Goal: Task Accomplishment & Management: Use online tool/utility

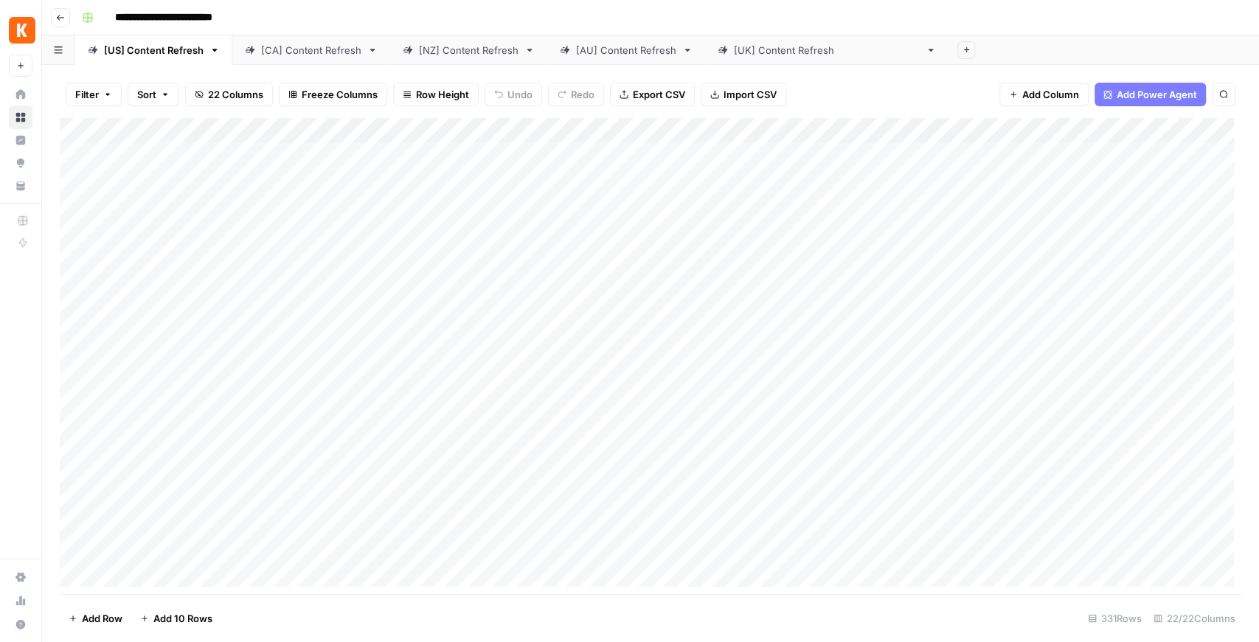
click at [28, 27] on img "Workspace: Kayak" at bounding box center [22, 30] width 27 height 27
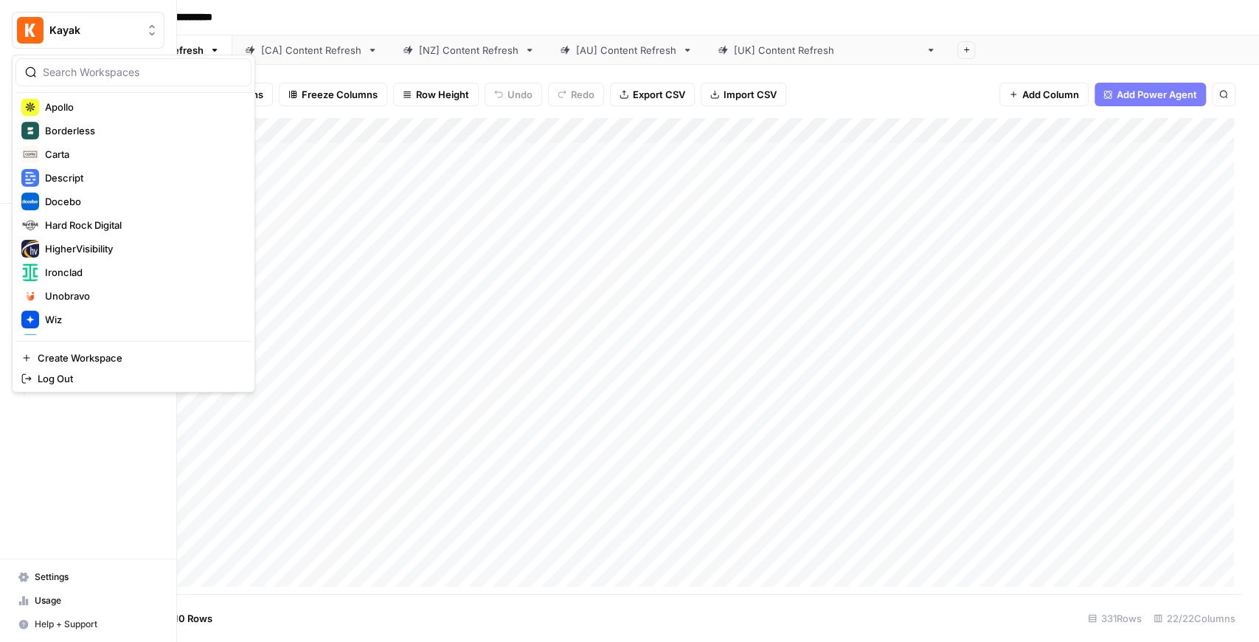
scroll to position [147, 0]
click at [99, 271] on span "Ironclad" at bounding box center [142, 270] width 195 height 15
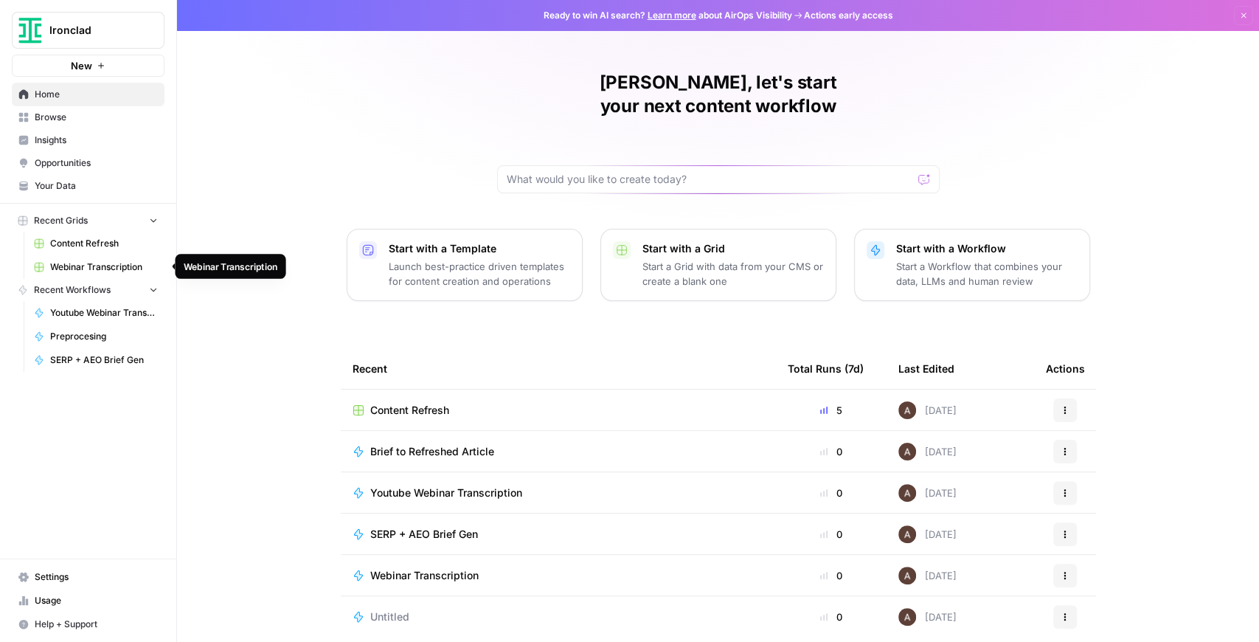
click at [62, 262] on span "Webinar Transcription" at bounding box center [104, 266] width 108 height 13
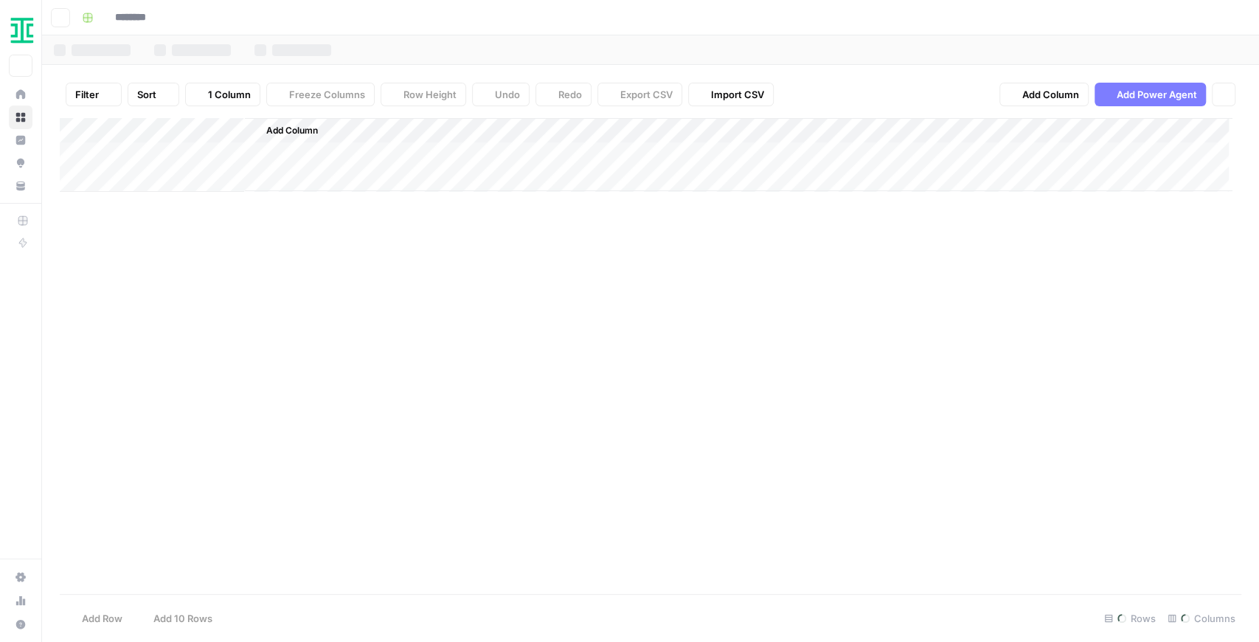
type input "**********"
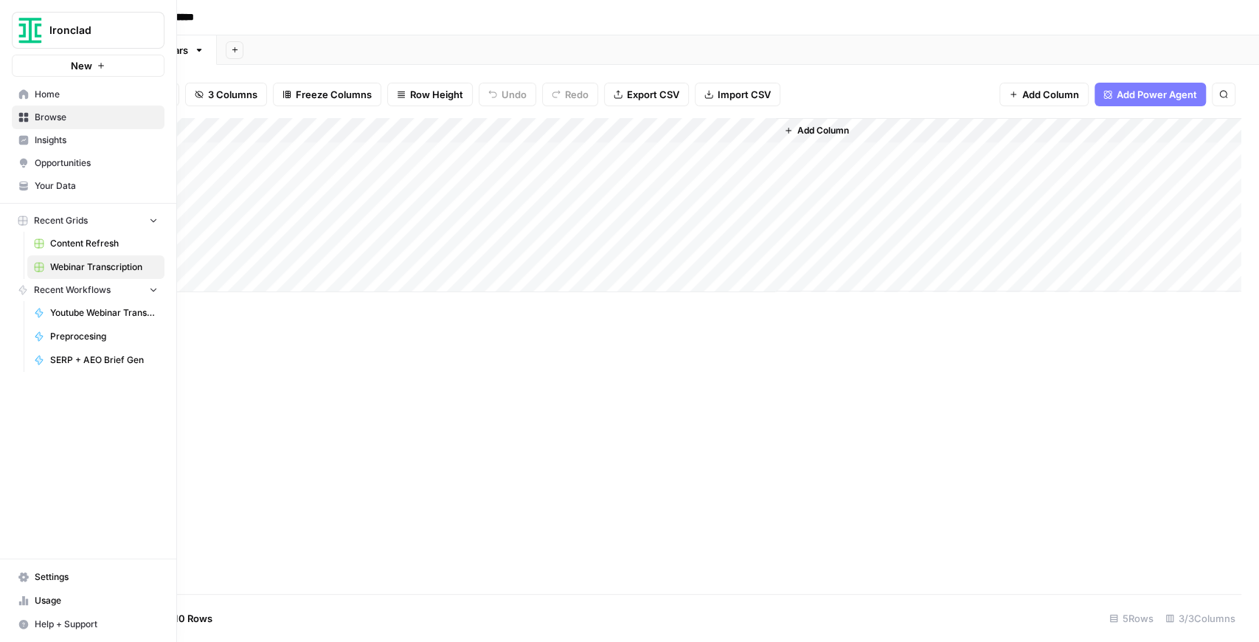
click at [50, 178] on link "Your Data" at bounding box center [88, 186] width 153 height 24
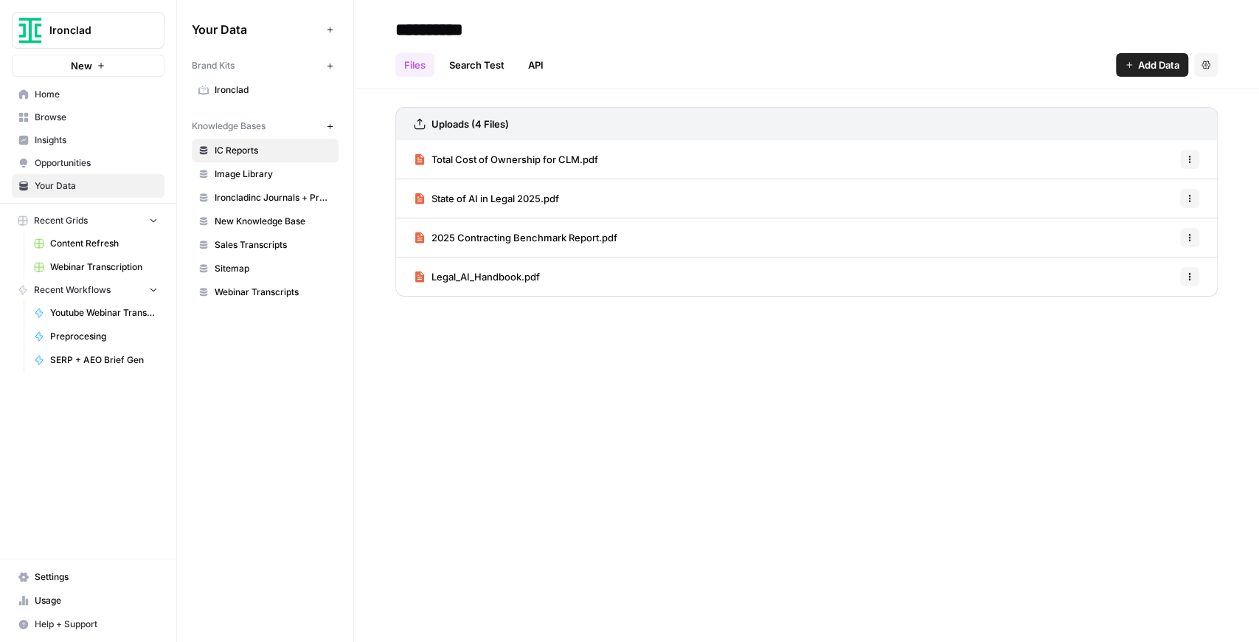
click at [283, 289] on span "Webinar Transcripts" at bounding box center [273, 291] width 117 height 13
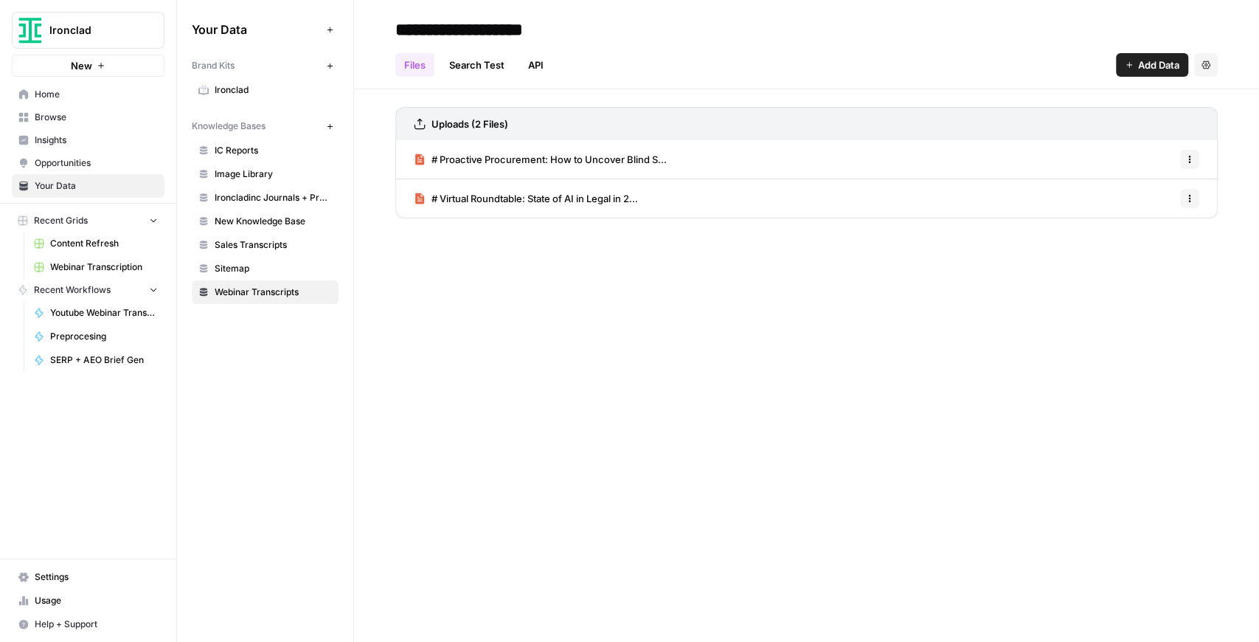
click at [555, 160] on span "# Proactive Procurement: How to Uncover Blind S..." at bounding box center [548, 159] width 235 height 15
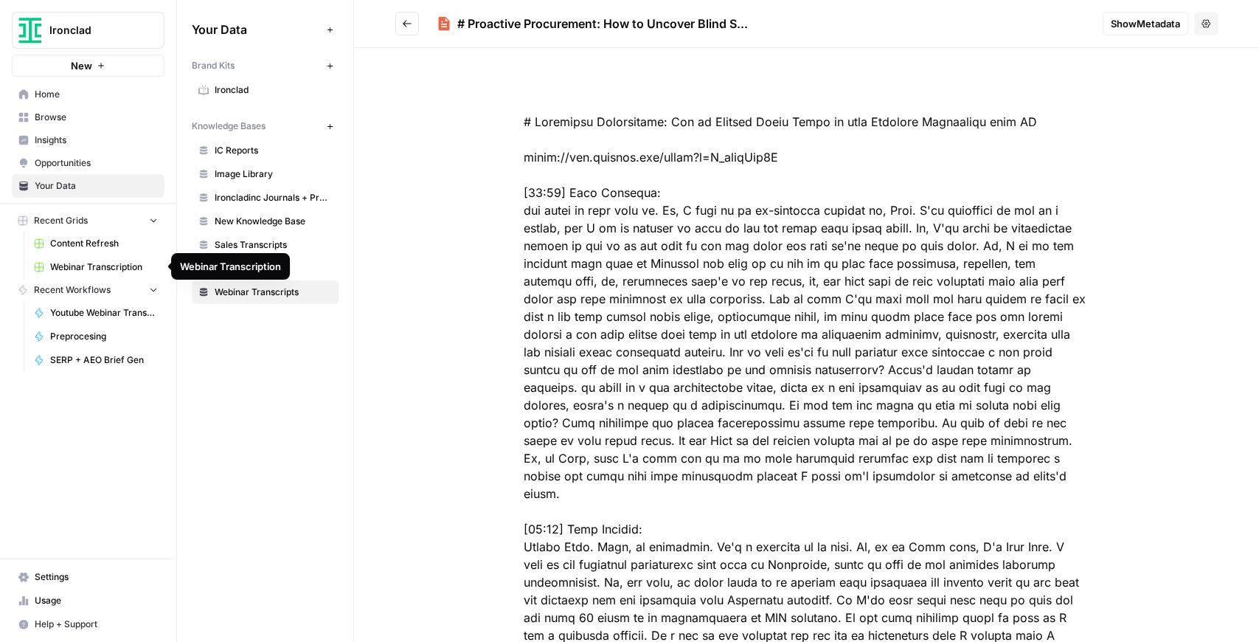
click at [119, 264] on span "Webinar Transcription" at bounding box center [104, 266] width 108 height 13
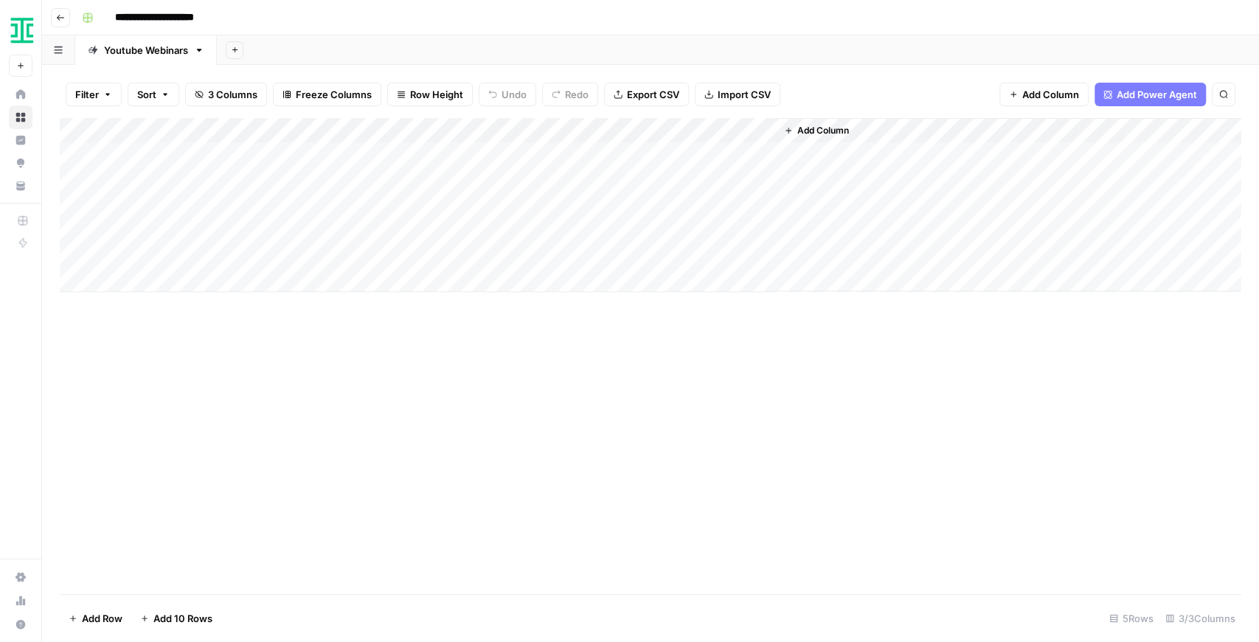
click at [553, 131] on div "Add Column" at bounding box center [650, 205] width 1181 height 174
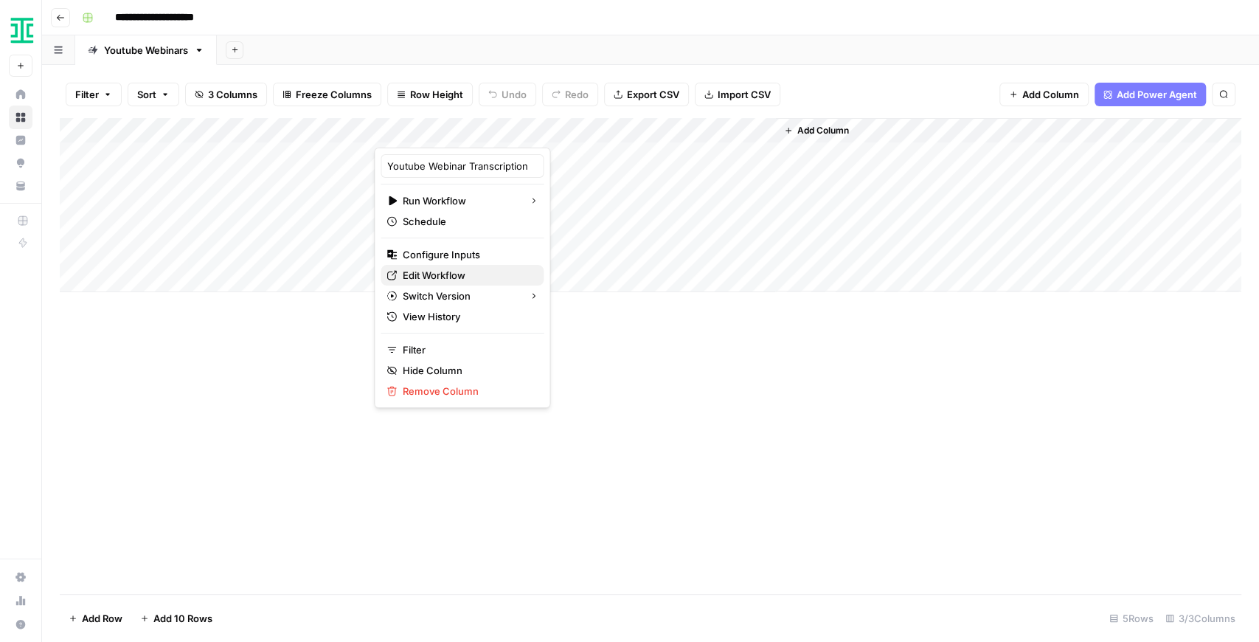
click at [468, 274] on span "Edit Workflow" at bounding box center [467, 275] width 129 height 15
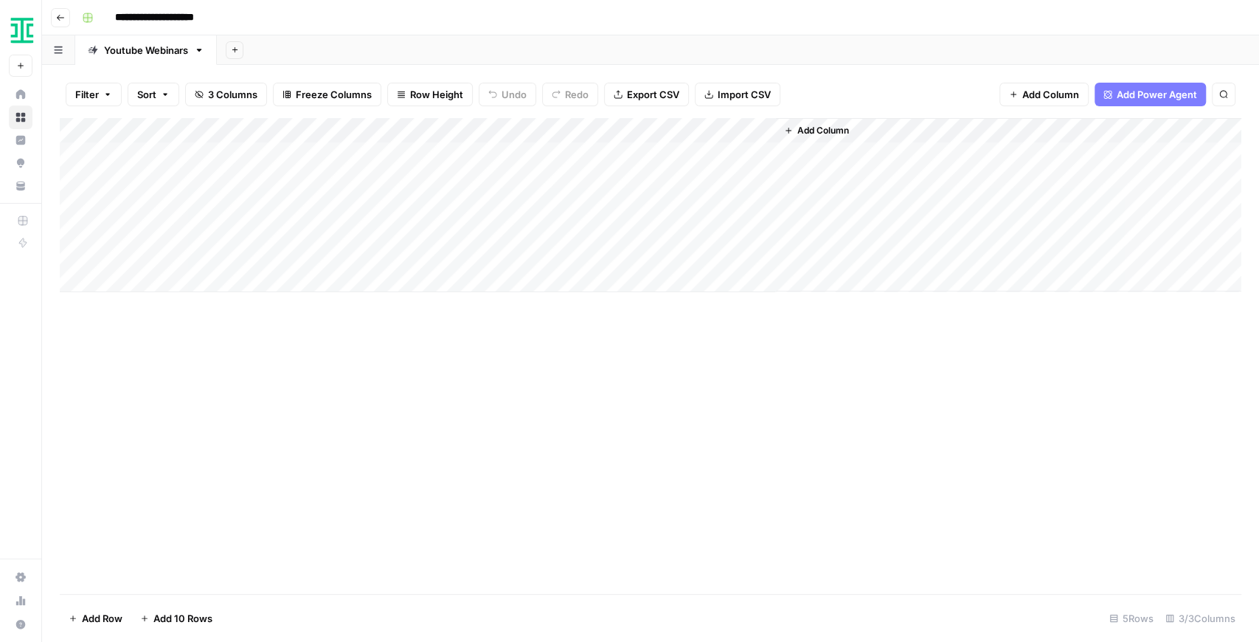
click at [802, 127] on span "Add Column" at bounding box center [823, 130] width 52 height 13
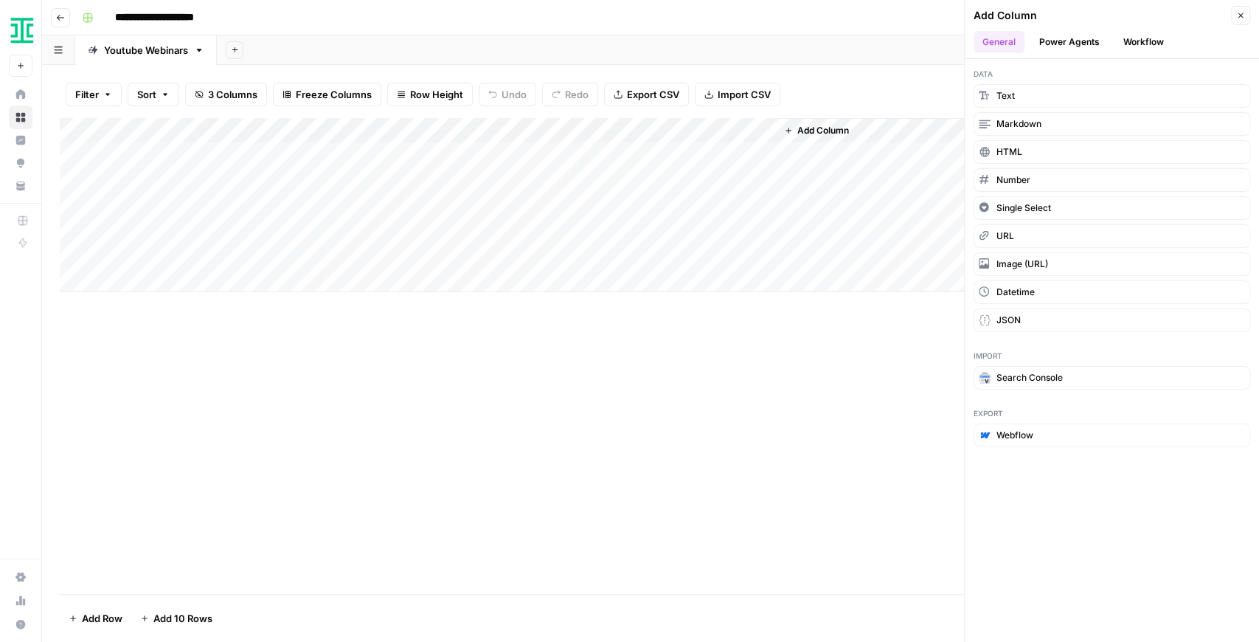
click at [1140, 37] on button "Workflow" at bounding box center [1143, 42] width 58 height 22
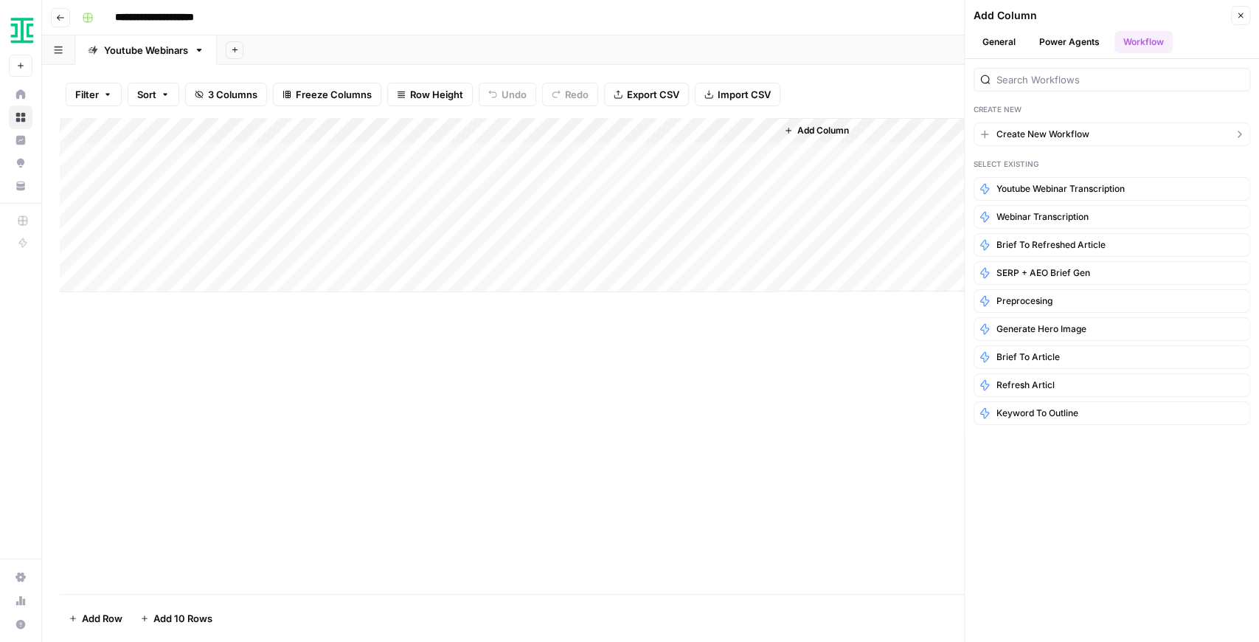
click at [1044, 134] on span "Create New Workflow" at bounding box center [1042, 134] width 93 height 13
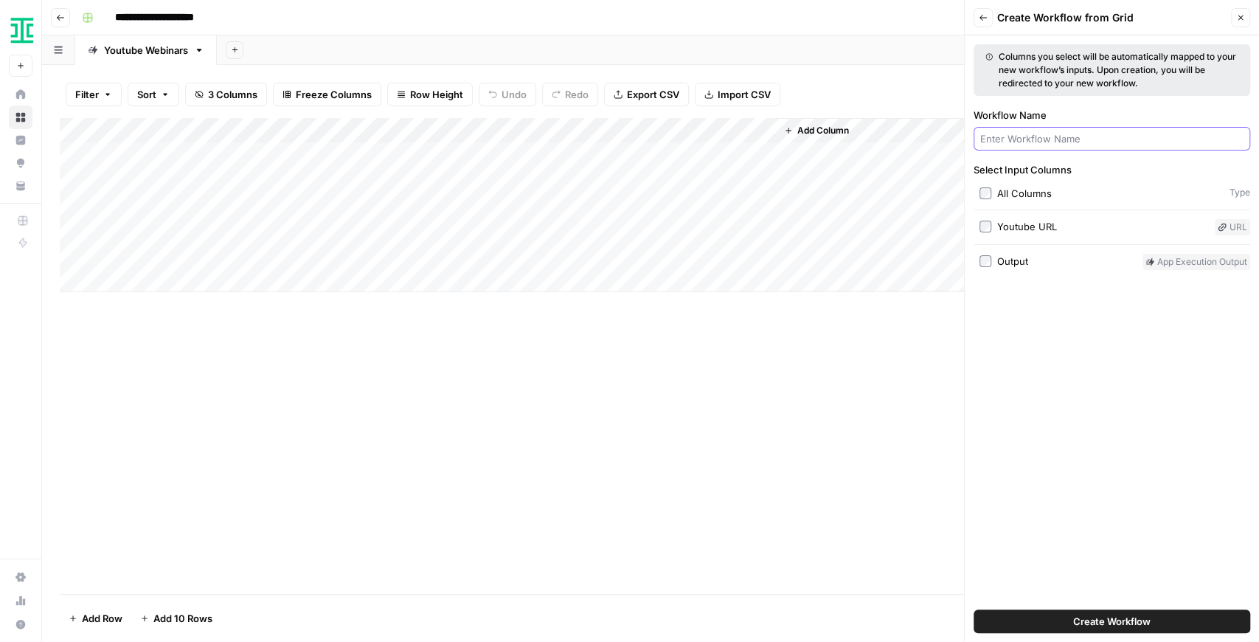
click at [1048, 135] on input "Workflow Name" at bounding box center [1111, 138] width 263 height 15
type input "Test"
click at [973, 609] on button "Create Workflow" at bounding box center [1111, 621] width 277 height 24
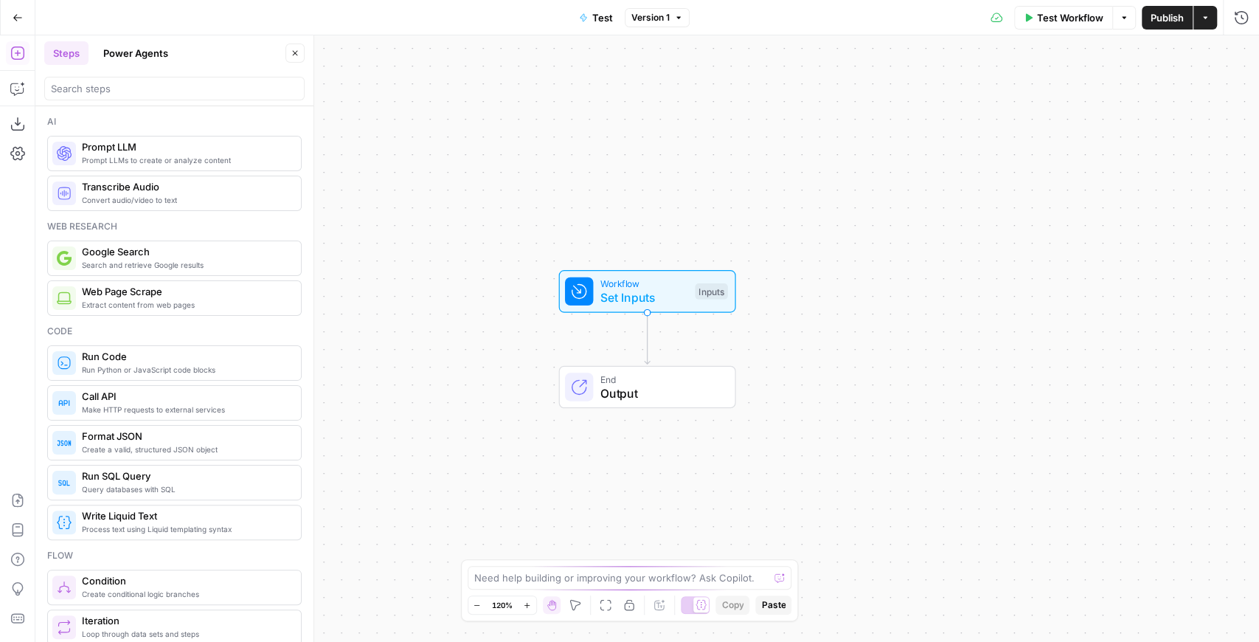
click at [127, 206] on div "Convert audio/video to text Transcribe Audio" at bounding box center [174, 193] width 254 height 35
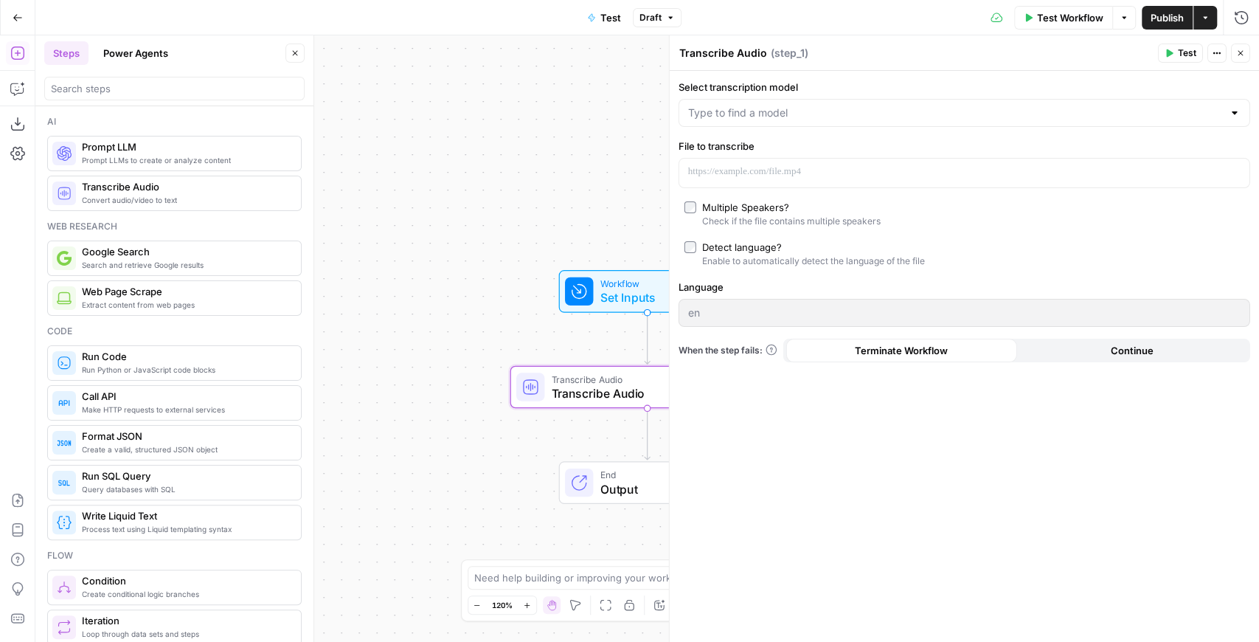
click at [15, 13] on icon "button" at bounding box center [18, 18] width 10 height 10
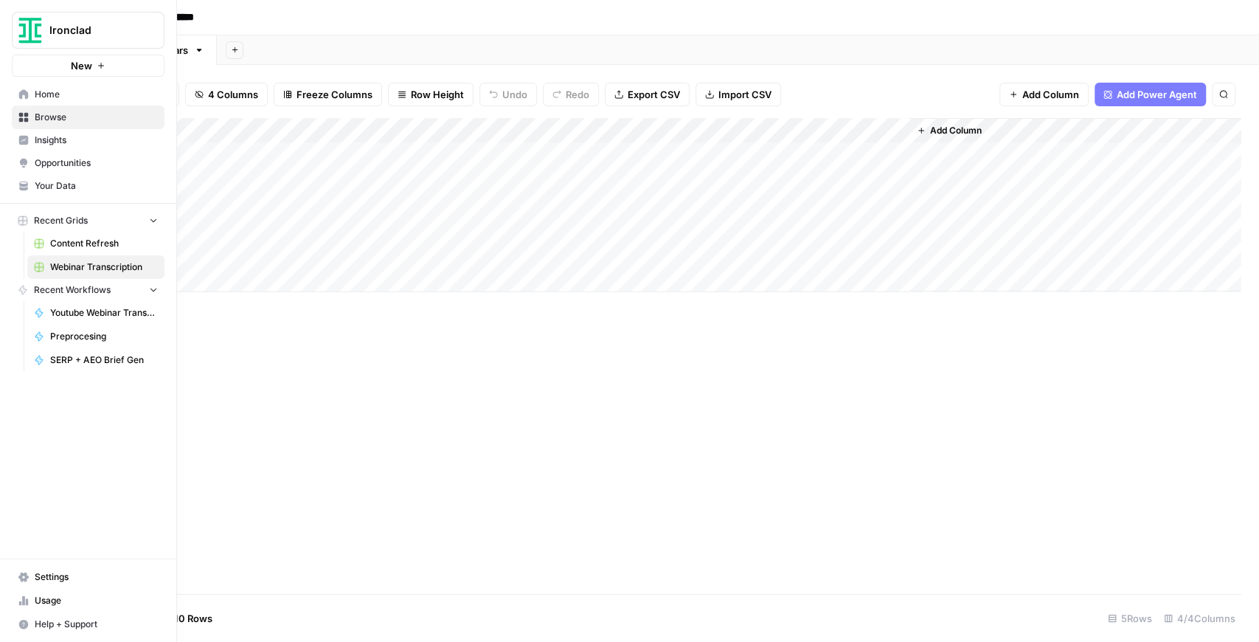
click at [65, 583] on span "Settings" at bounding box center [96, 576] width 123 height 13
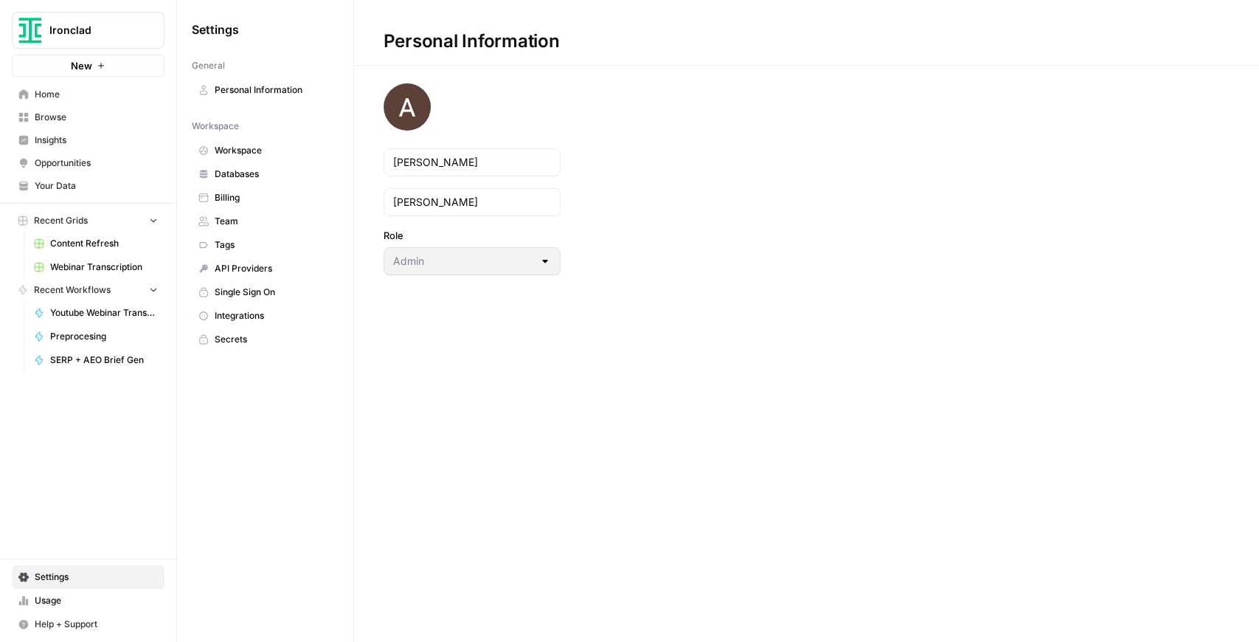
click at [249, 316] on span "Integrations" at bounding box center [273, 315] width 117 height 13
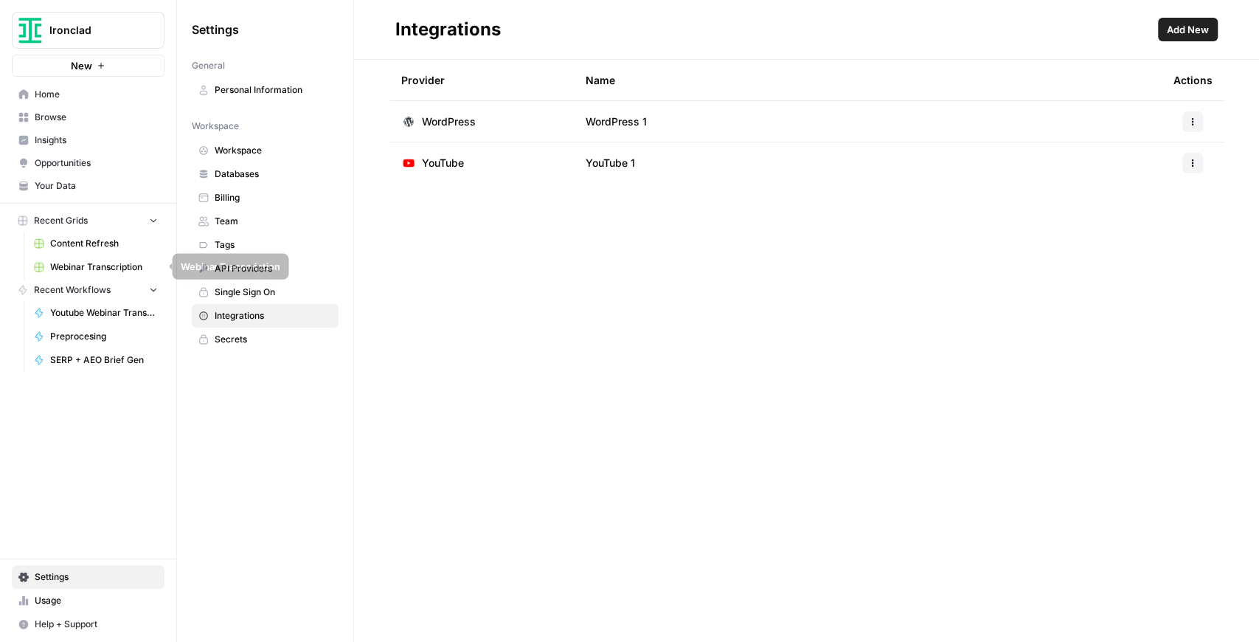
click at [124, 268] on span "Webinar Transcription" at bounding box center [104, 266] width 108 height 13
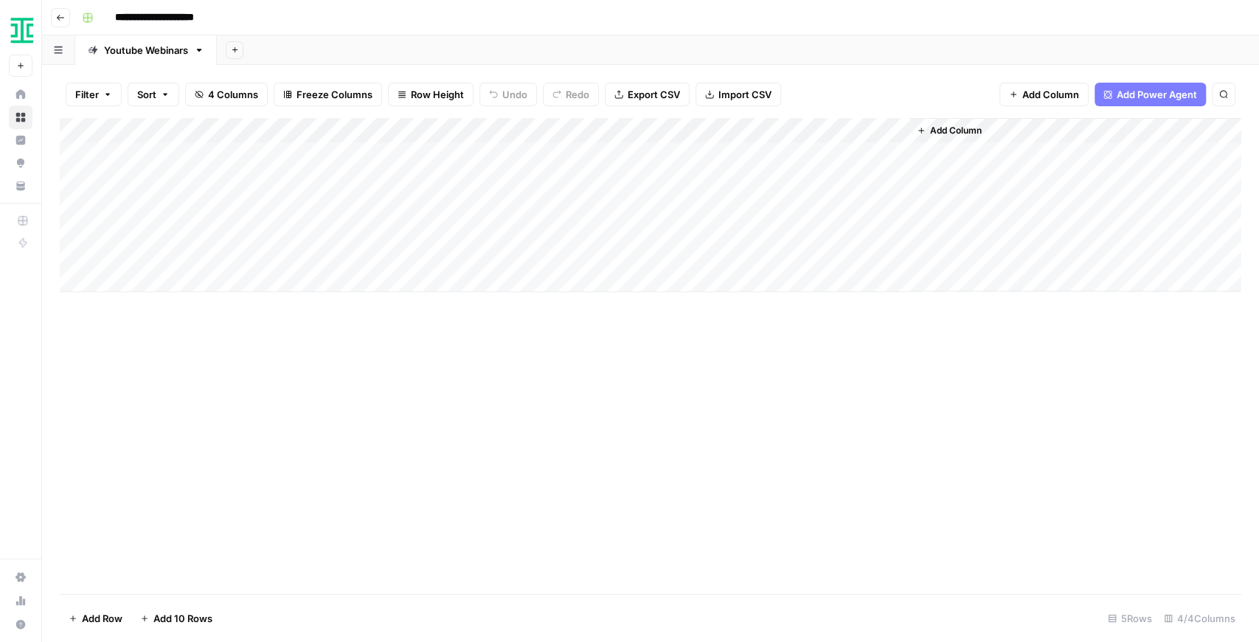
click at [553, 133] on div "Add Column" at bounding box center [650, 205] width 1181 height 174
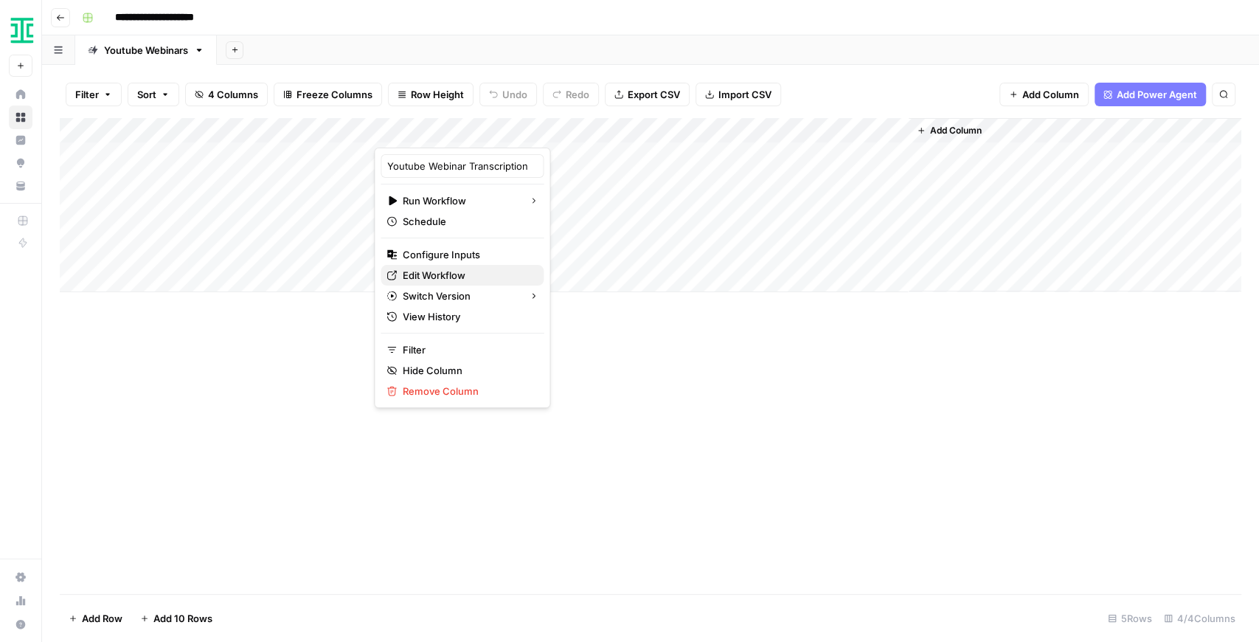
click at [454, 274] on span "Edit Workflow" at bounding box center [467, 275] width 129 height 15
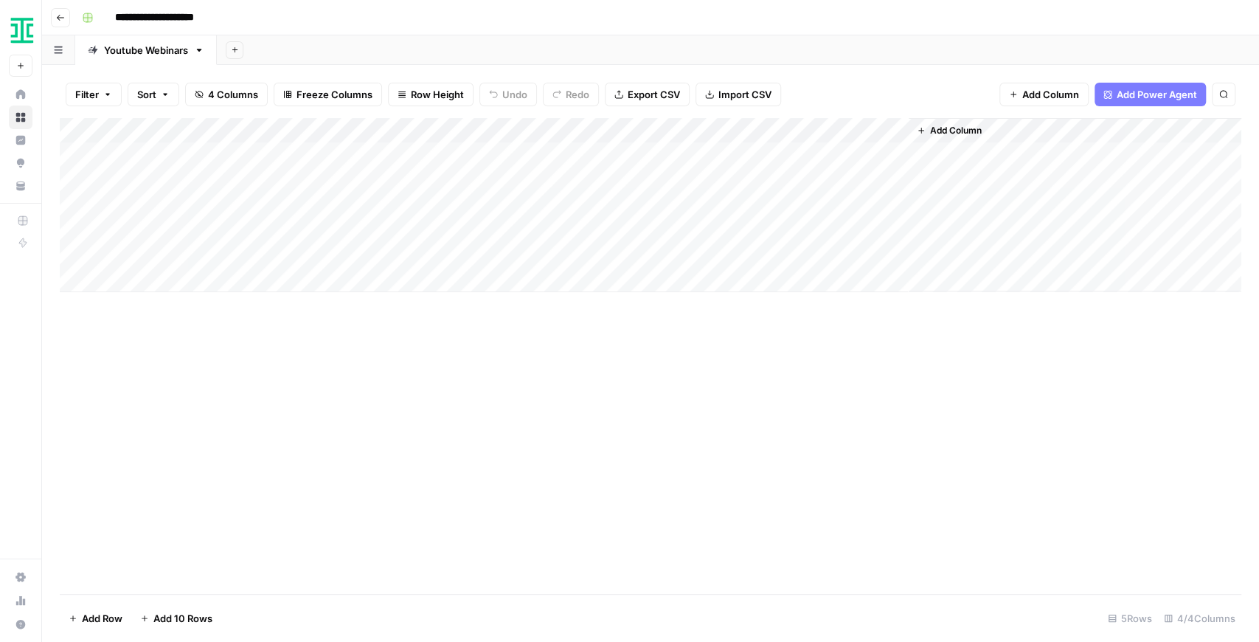
click at [571, 204] on div "Add Column" at bounding box center [650, 205] width 1181 height 174
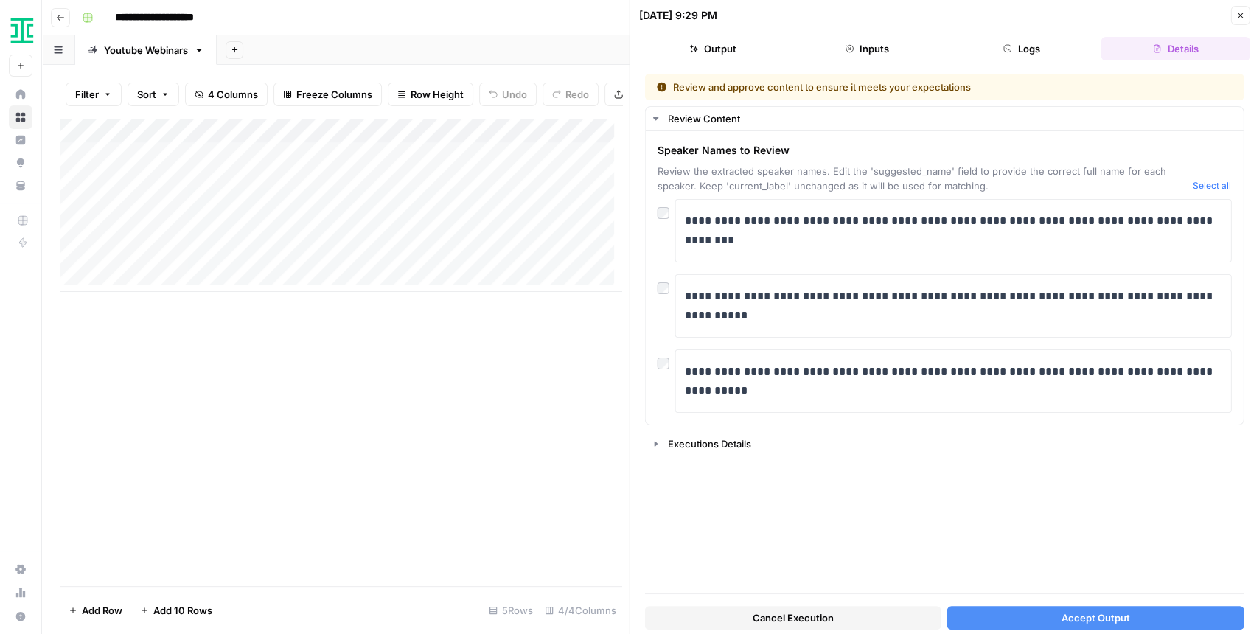
click at [1240, 13] on icon "button" at bounding box center [1240, 15] width 9 height 9
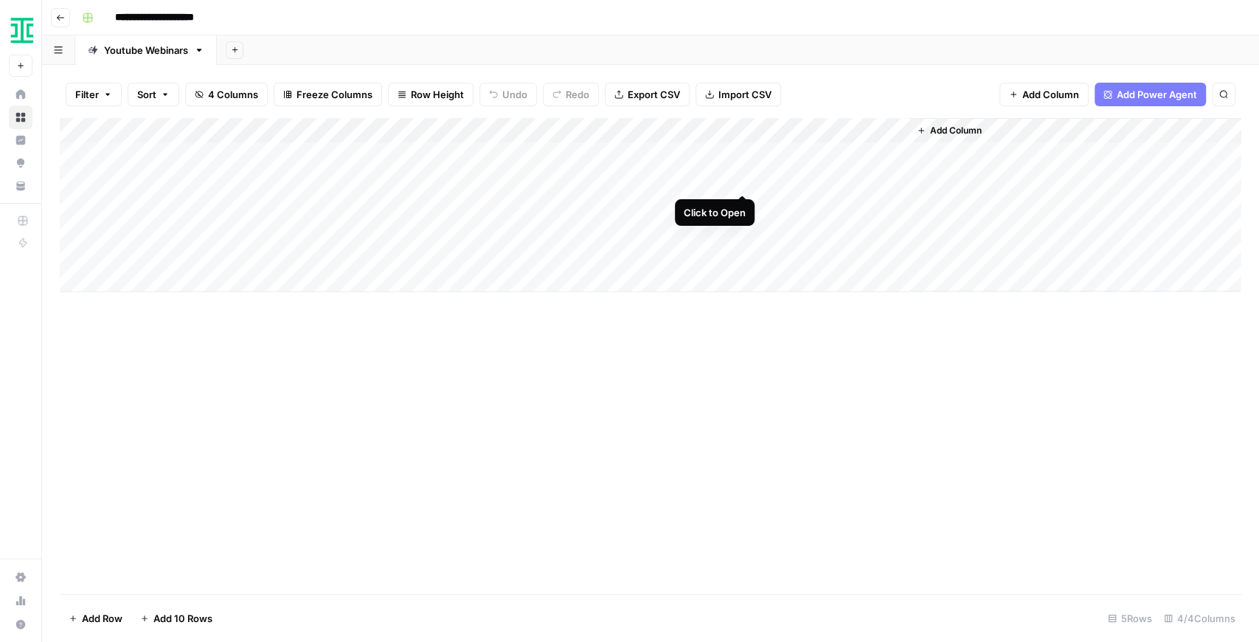
click at [739, 177] on div "Add Column" at bounding box center [650, 205] width 1181 height 174
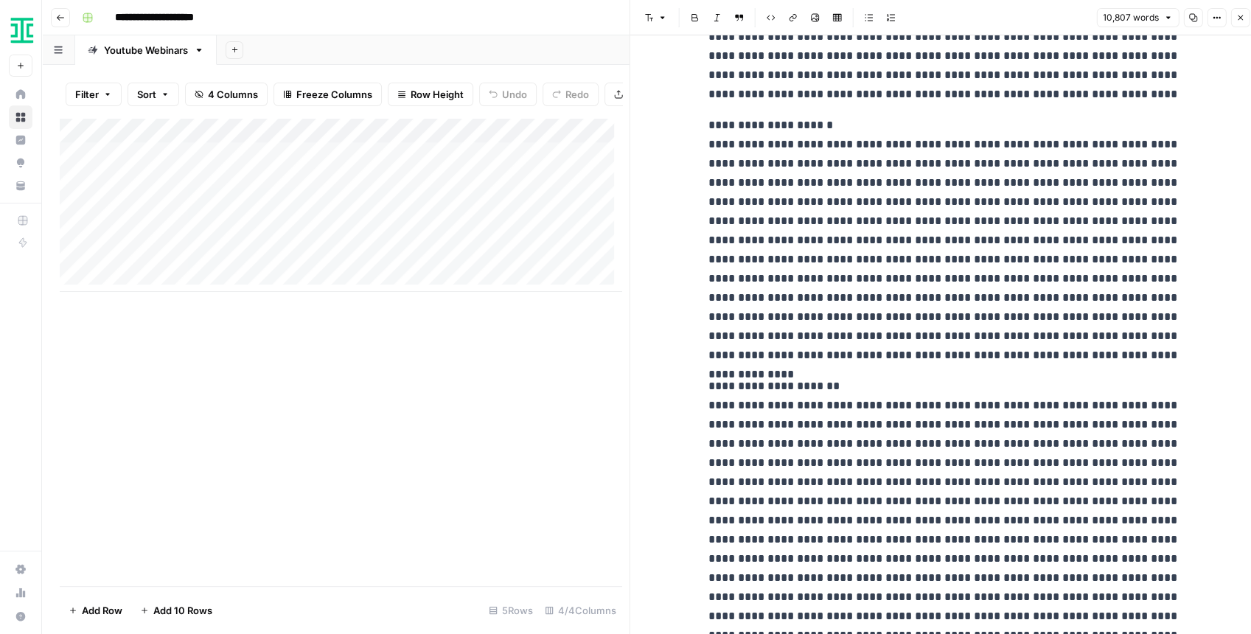
scroll to position [13176, 0]
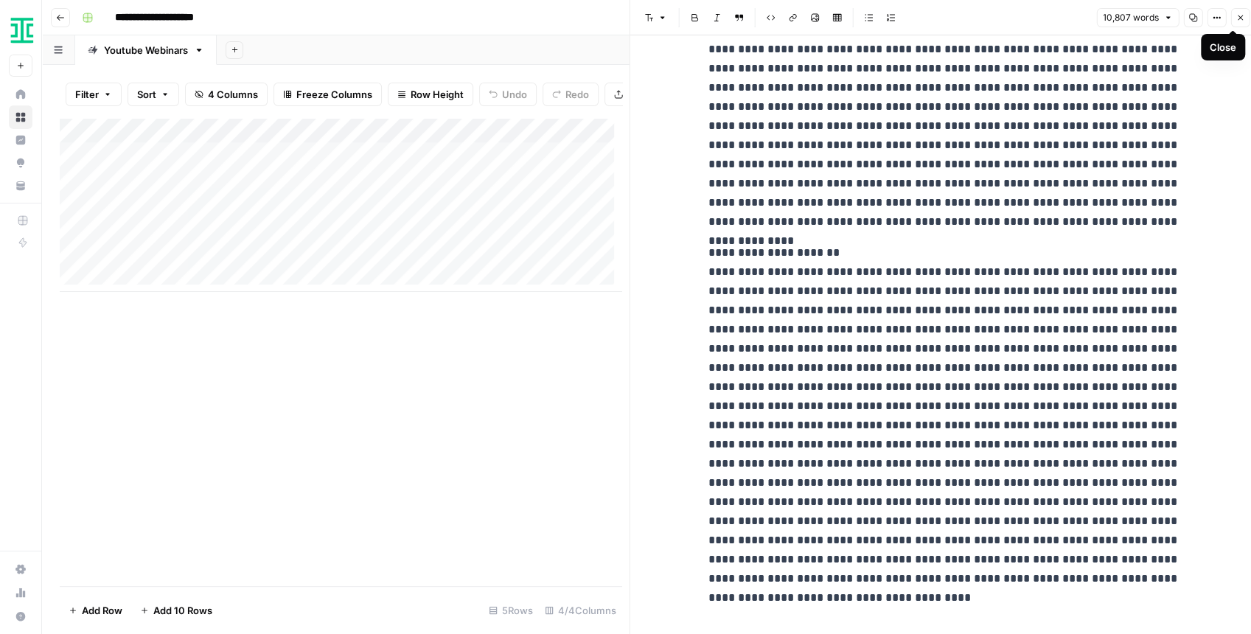
click at [1238, 19] on icon "button" at bounding box center [1240, 17] width 9 height 9
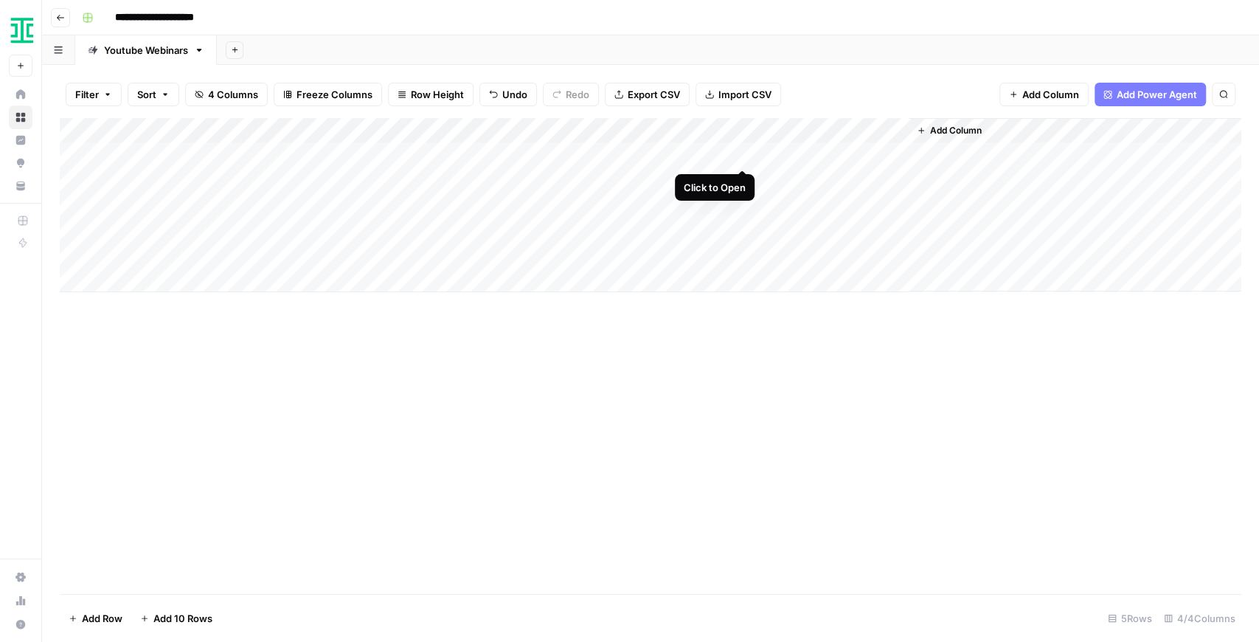
click at [740, 156] on div "Add Column" at bounding box center [650, 205] width 1181 height 174
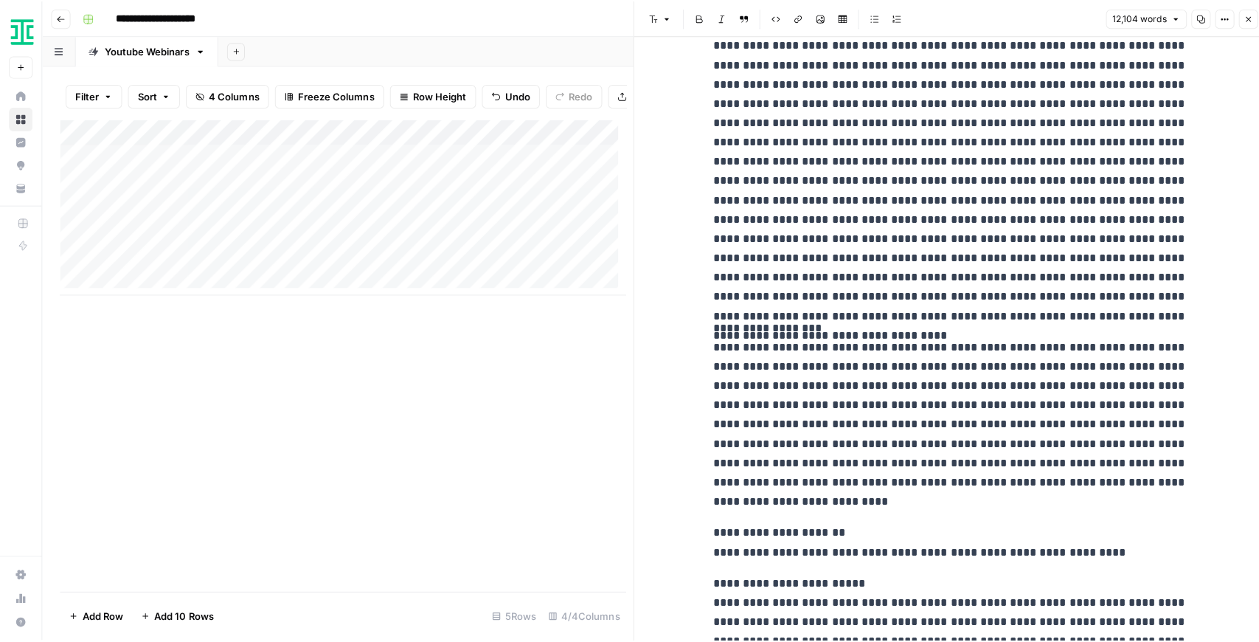
scroll to position [491, 0]
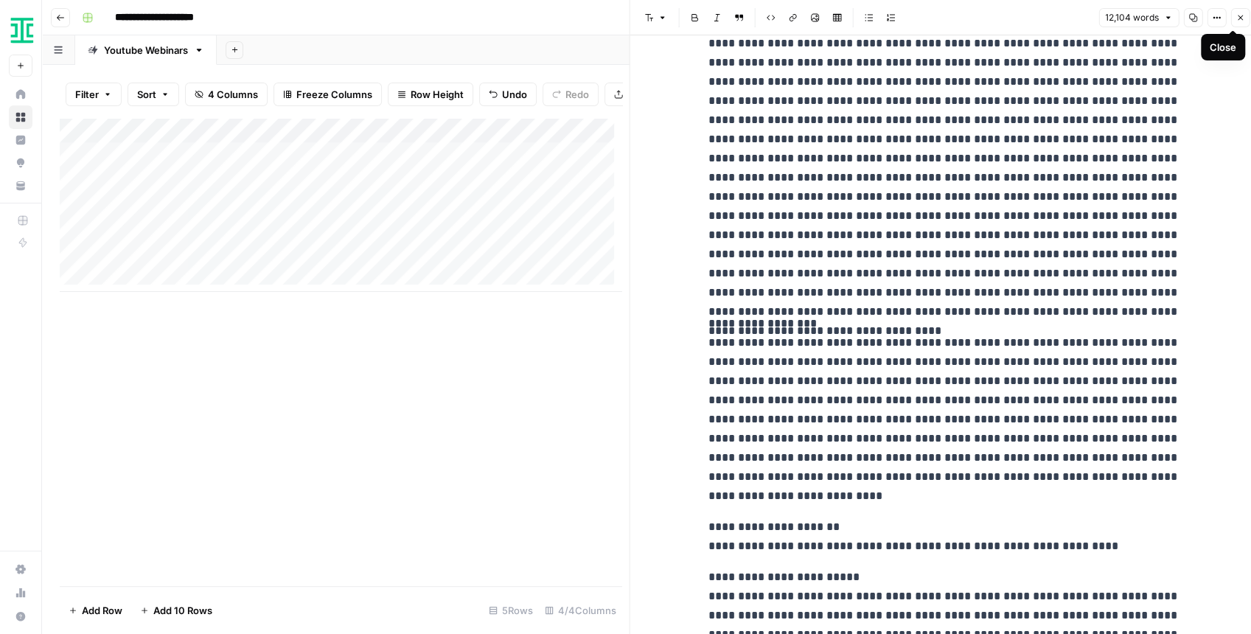
click at [1236, 21] on icon "button" at bounding box center [1240, 17] width 9 height 9
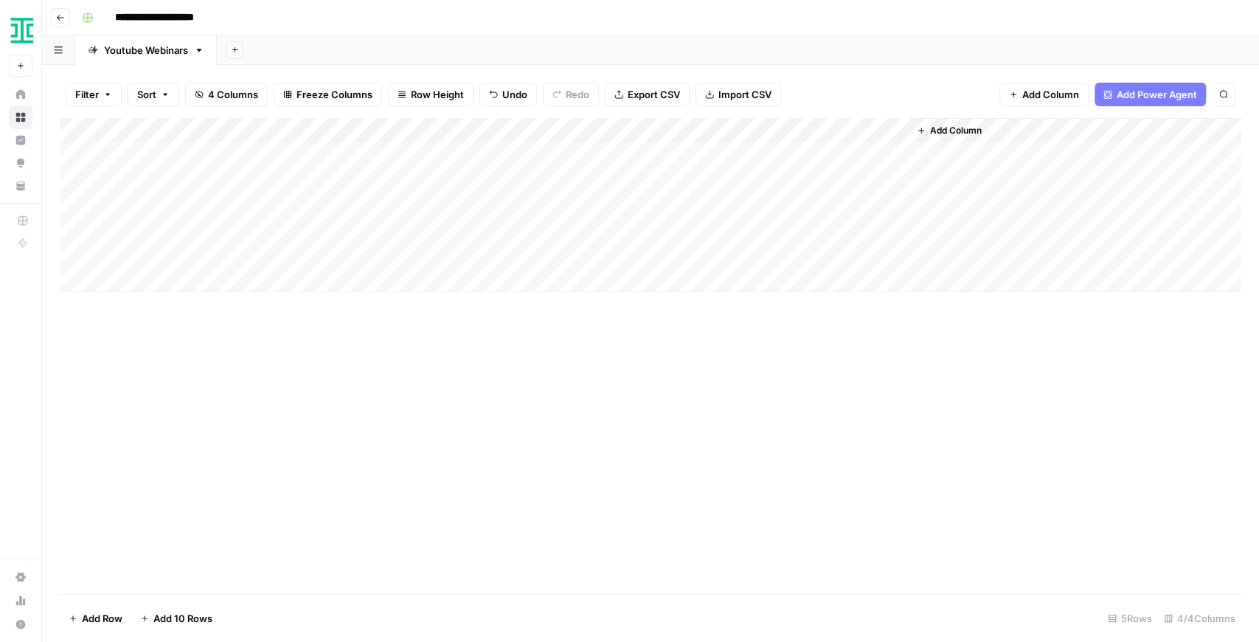
click at [875, 127] on div "Add Column" at bounding box center [650, 205] width 1181 height 174
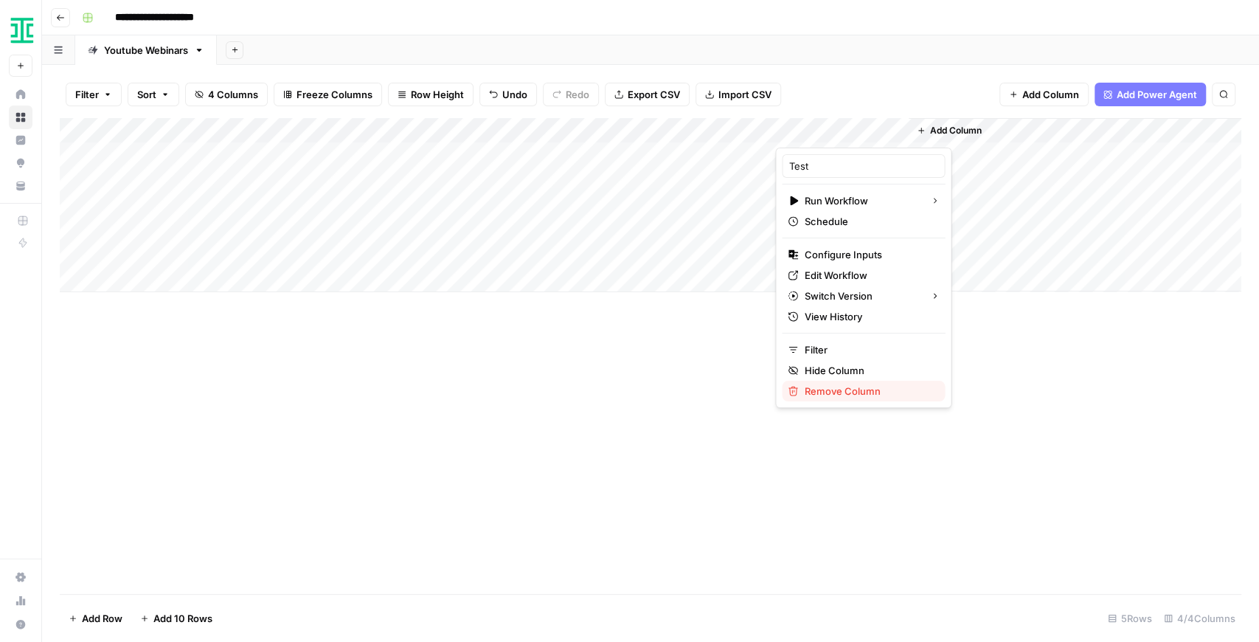
click at [846, 389] on span "Remove Column" at bounding box center [868, 390] width 129 height 15
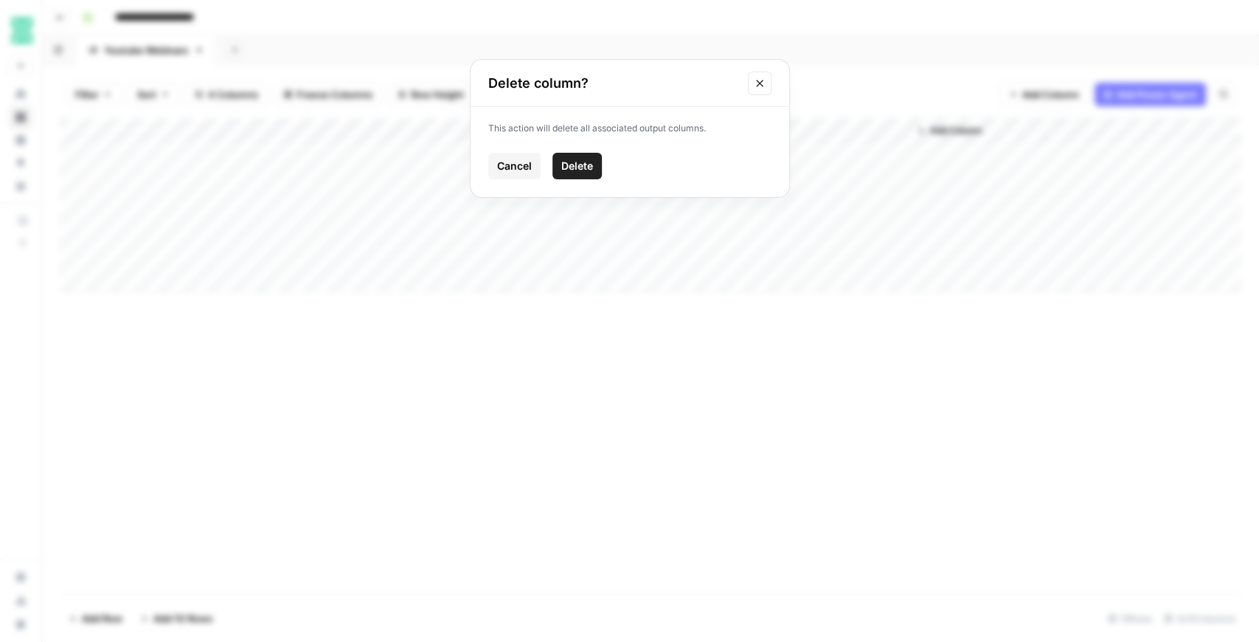
click at [577, 167] on span "Delete" at bounding box center [577, 166] width 32 height 15
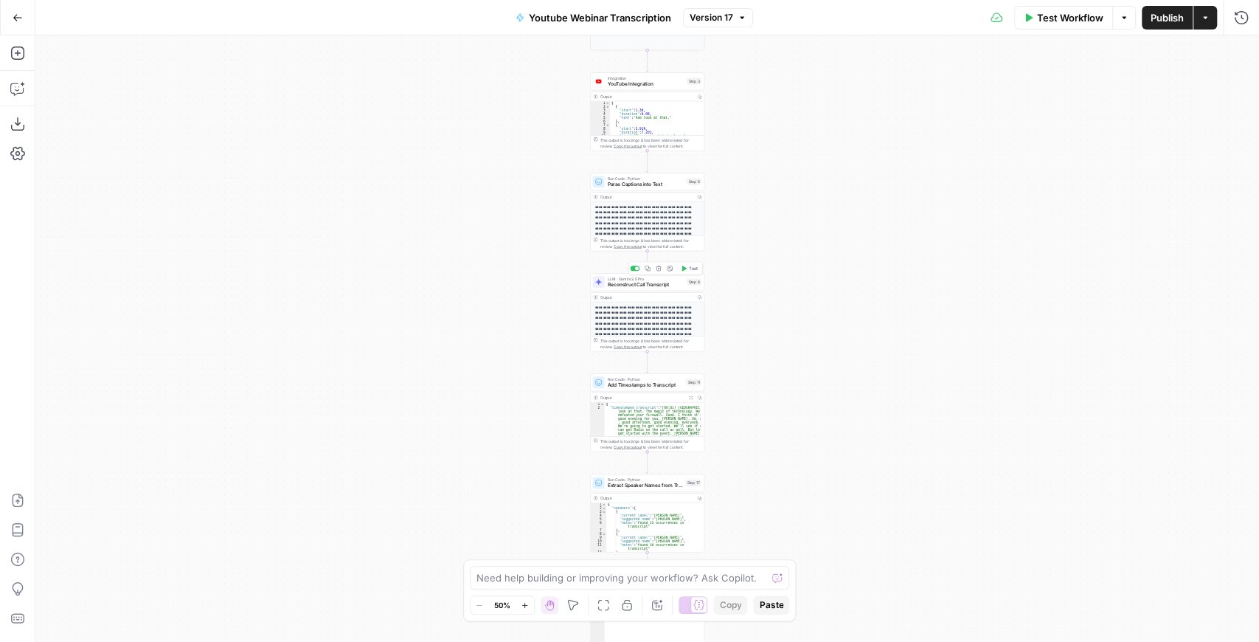
click at [661, 284] on span "Reconstruct Call Transcript" at bounding box center [646, 284] width 77 height 7
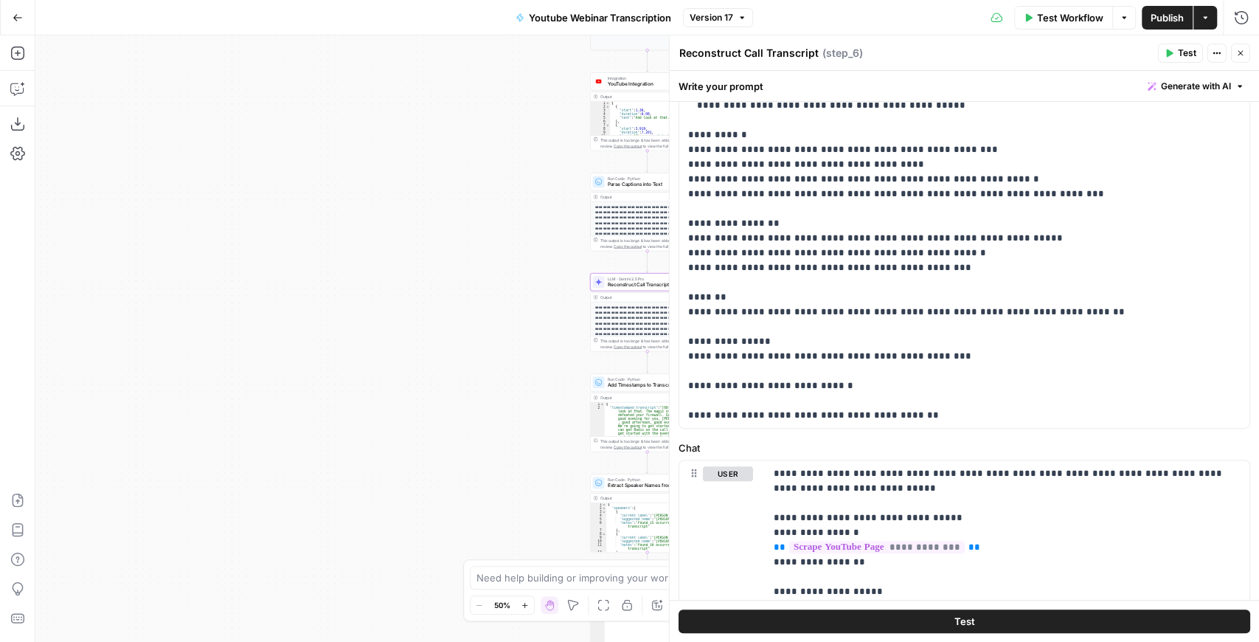
scroll to position [15, 0]
click at [1242, 58] on button "Close" at bounding box center [1240, 53] width 19 height 19
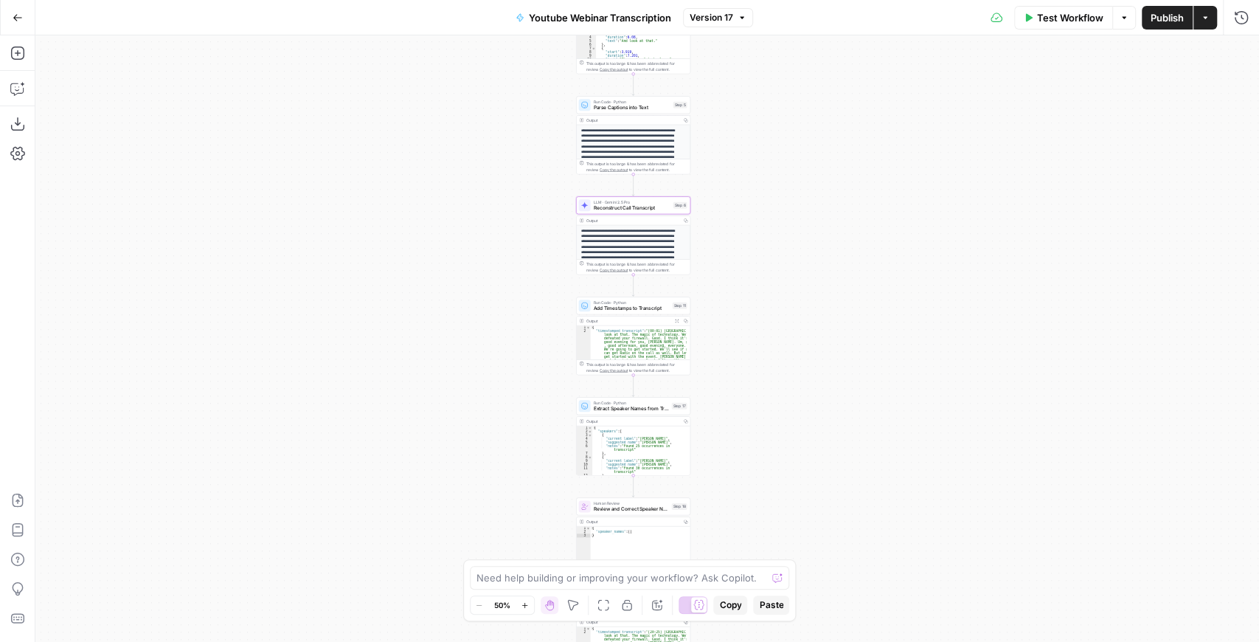
drag, startPoint x: 886, startPoint y: 317, endPoint x: 858, endPoint y: 210, distance: 110.5
click at [863, 211] on div "**********" at bounding box center [646, 338] width 1223 height 606
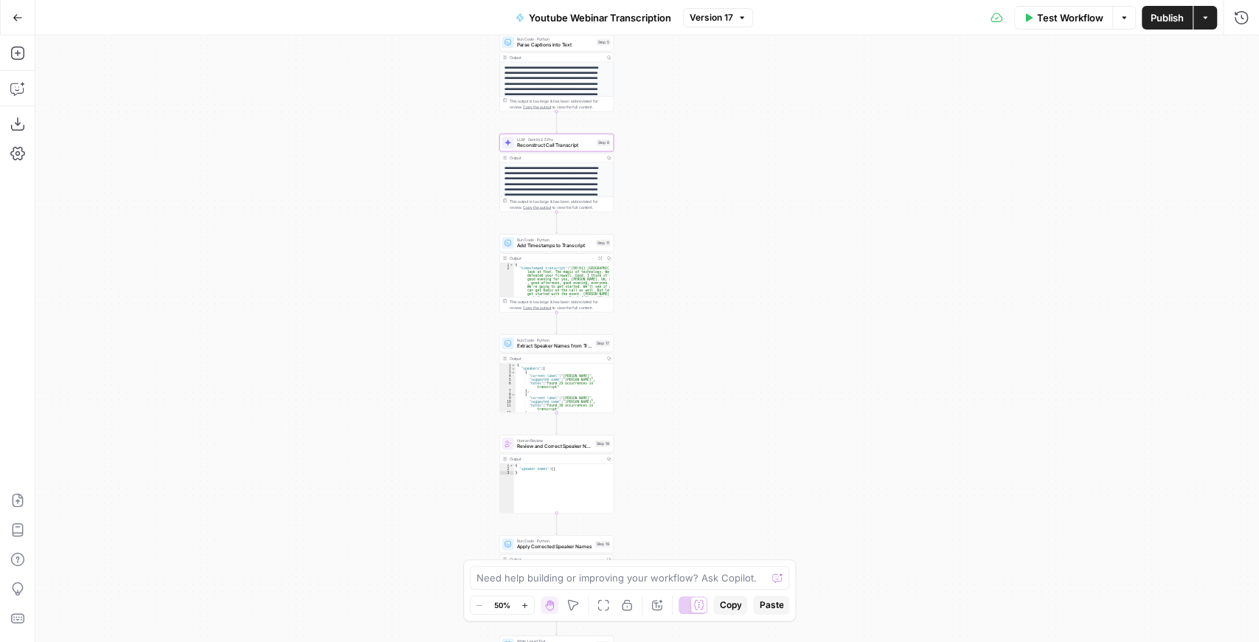
drag, startPoint x: 823, startPoint y: 249, endPoint x: 748, endPoint y: 220, distance: 80.1
click at [758, 220] on div "**********" at bounding box center [646, 338] width 1223 height 606
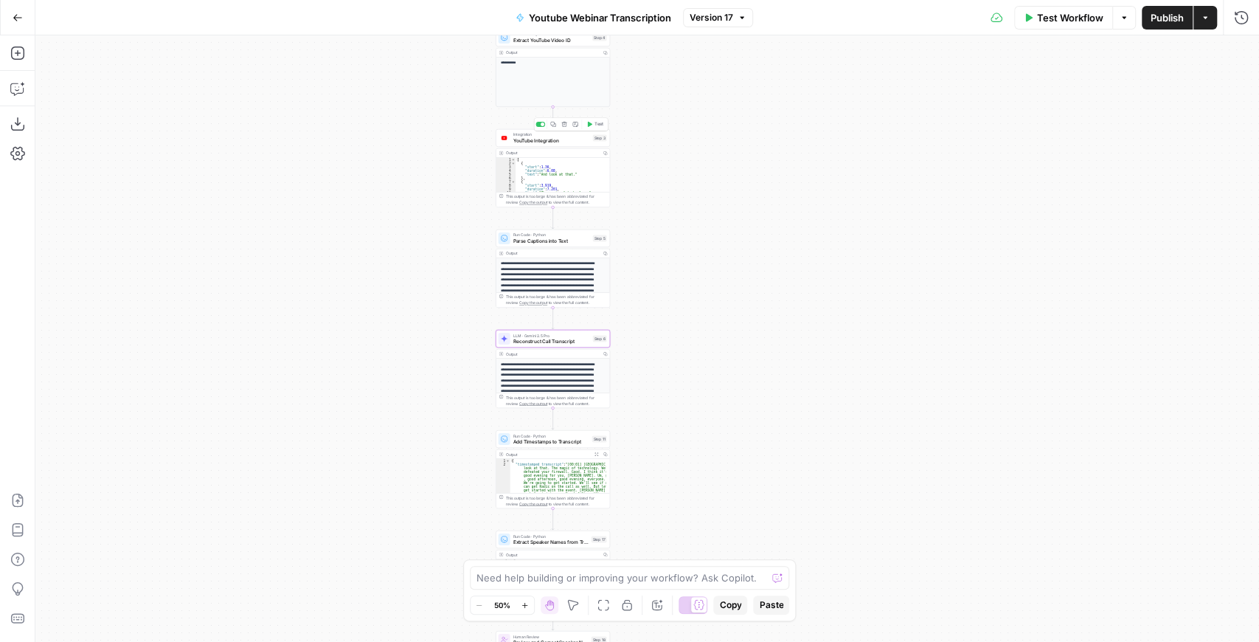
click at [541, 136] on span "YouTube Integration" at bounding box center [551, 139] width 77 height 7
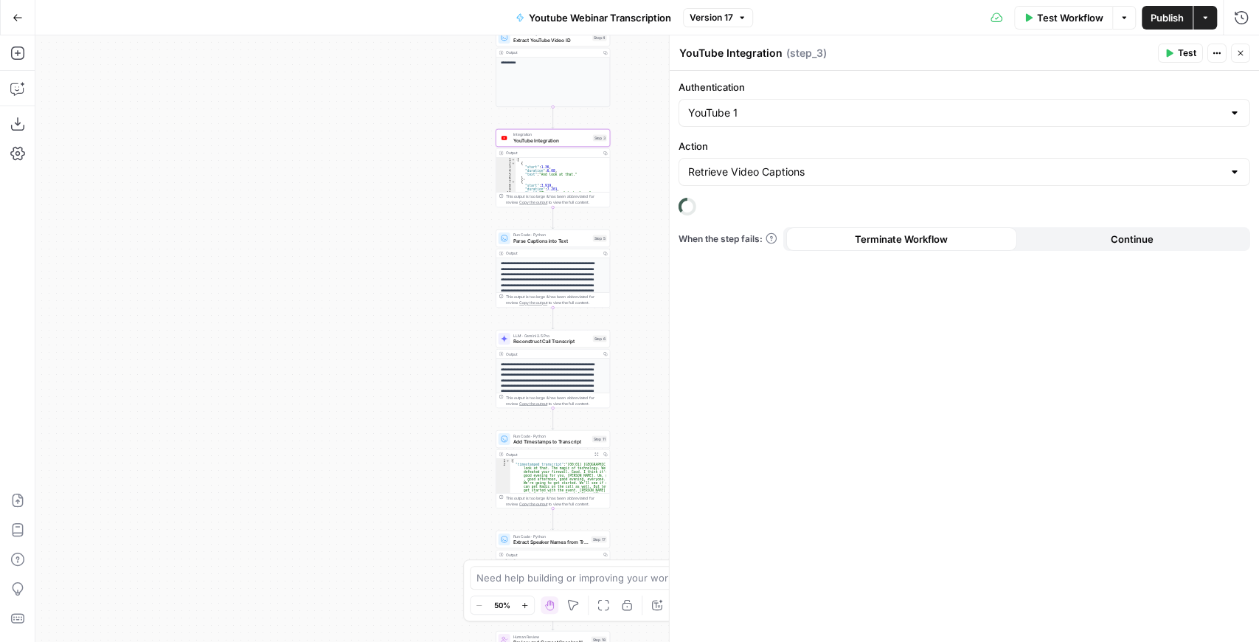
click at [1236, 50] on icon "button" at bounding box center [1240, 53] width 9 height 9
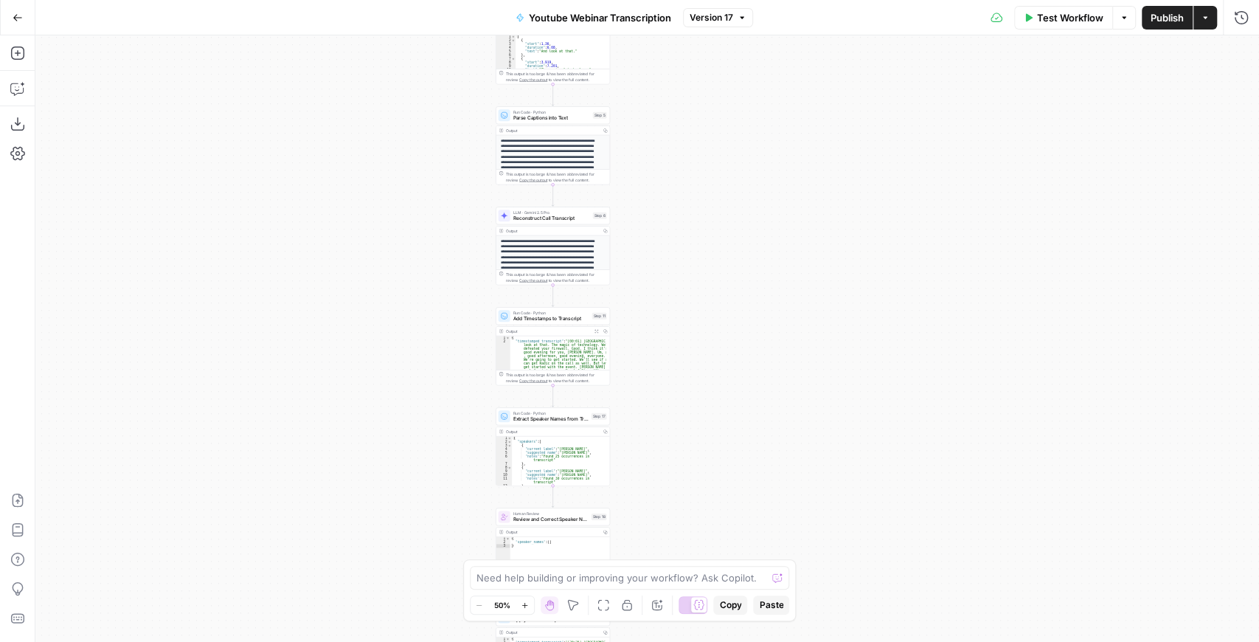
click at [560, 322] on div "Run Code · Python Add Timestamps to Transcript Step 11 Copy step Delete step Ad…" at bounding box center [553, 316] width 114 height 18
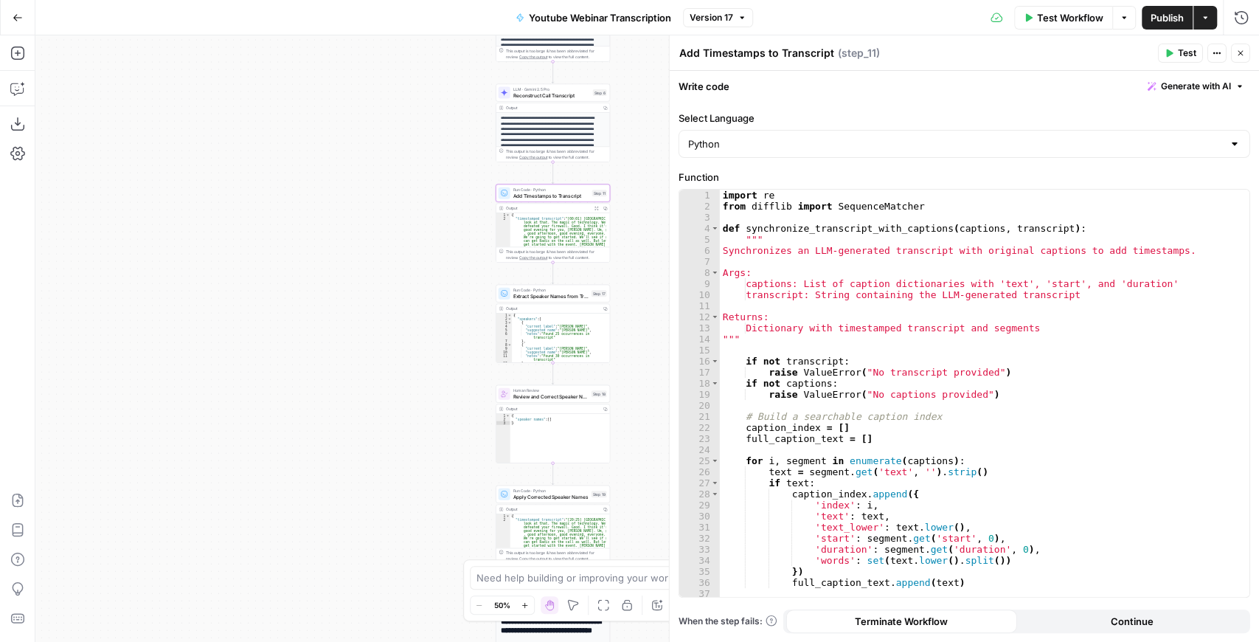
click at [528, 299] on span "Extract Speaker Names from Transcript" at bounding box center [550, 295] width 75 height 7
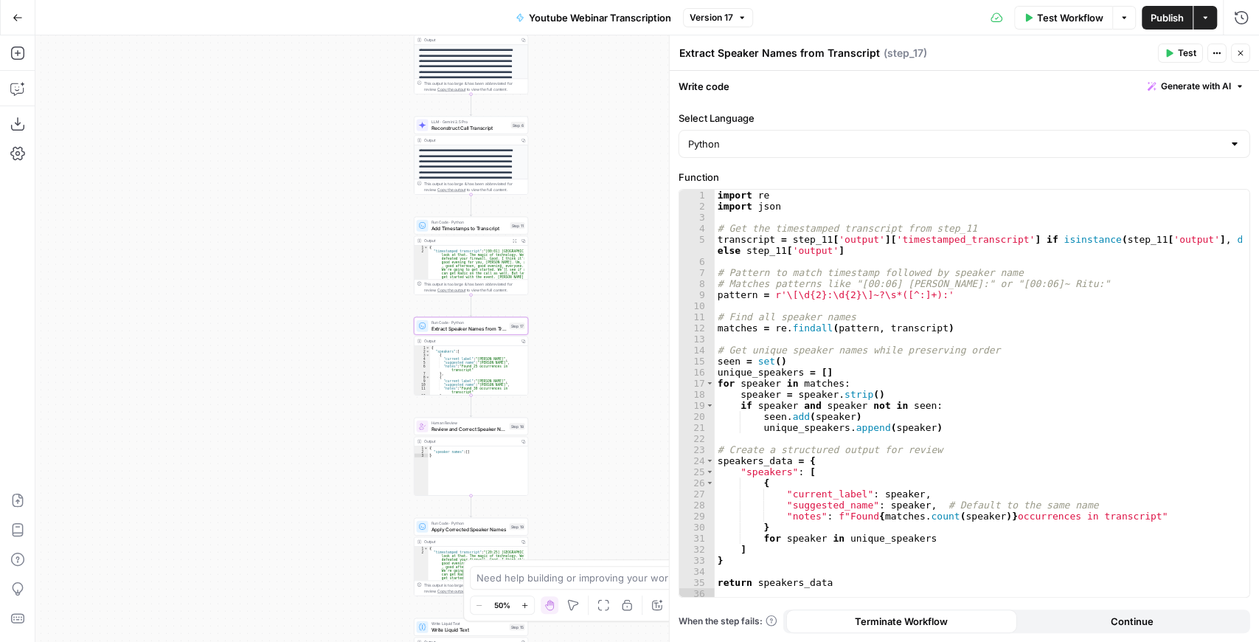
drag, startPoint x: 473, startPoint y: 274, endPoint x: 366, endPoint y: 323, distance: 117.5
click at [366, 323] on div "**********" at bounding box center [646, 338] width 1223 height 606
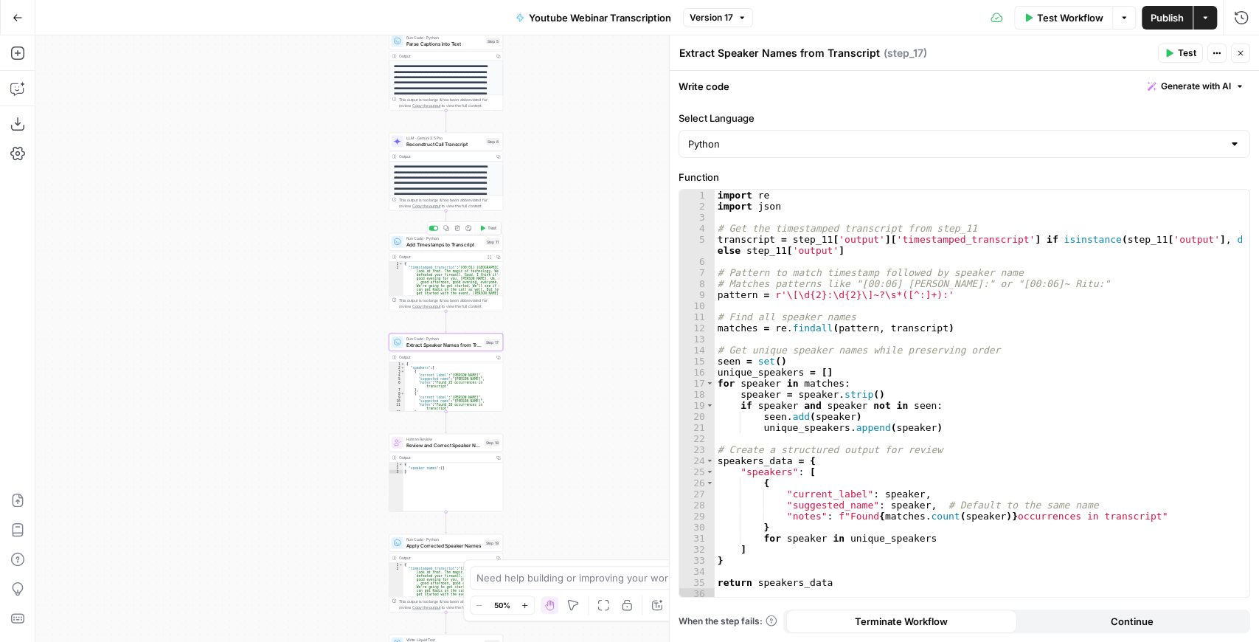
click at [436, 246] on span "Add Timestamps to Transcript" at bounding box center [444, 243] width 76 height 7
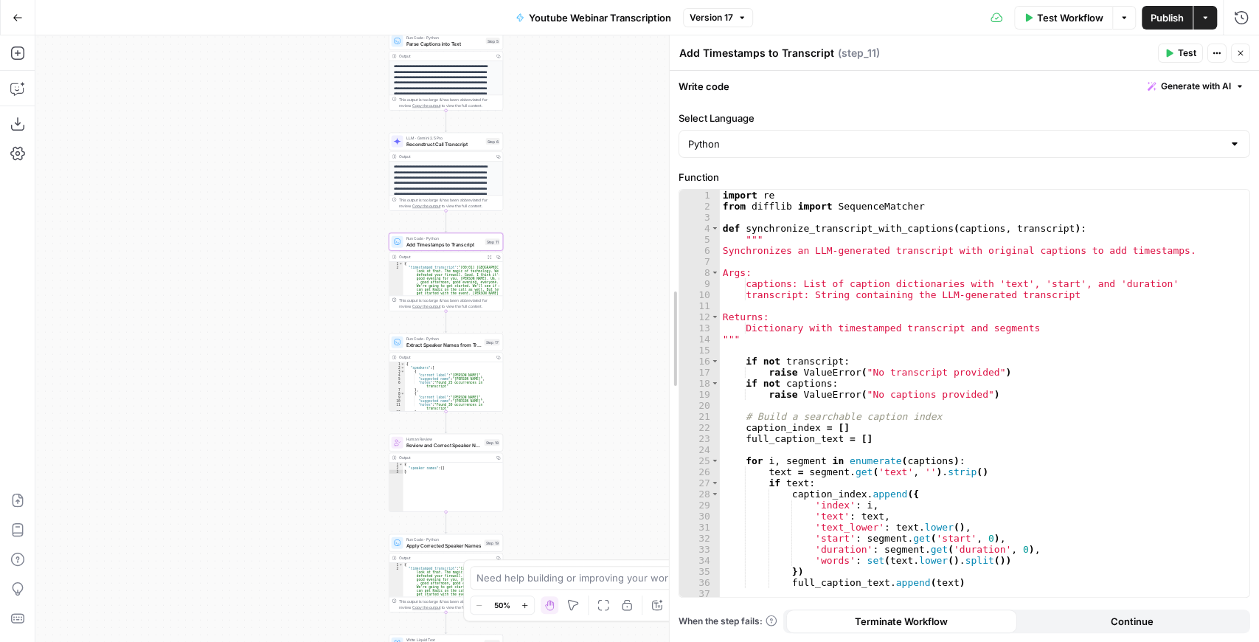
drag, startPoint x: 671, startPoint y: 263, endPoint x: 647, endPoint y: 266, distance: 23.9
click at [647, 266] on body "**********" at bounding box center [629, 321] width 1259 height 642
drag, startPoint x: 670, startPoint y: 267, endPoint x: 576, endPoint y: 276, distance: 94.8
click at [576, 276] on body "**********" at bounding box center [629, 321] width 1259 height 642
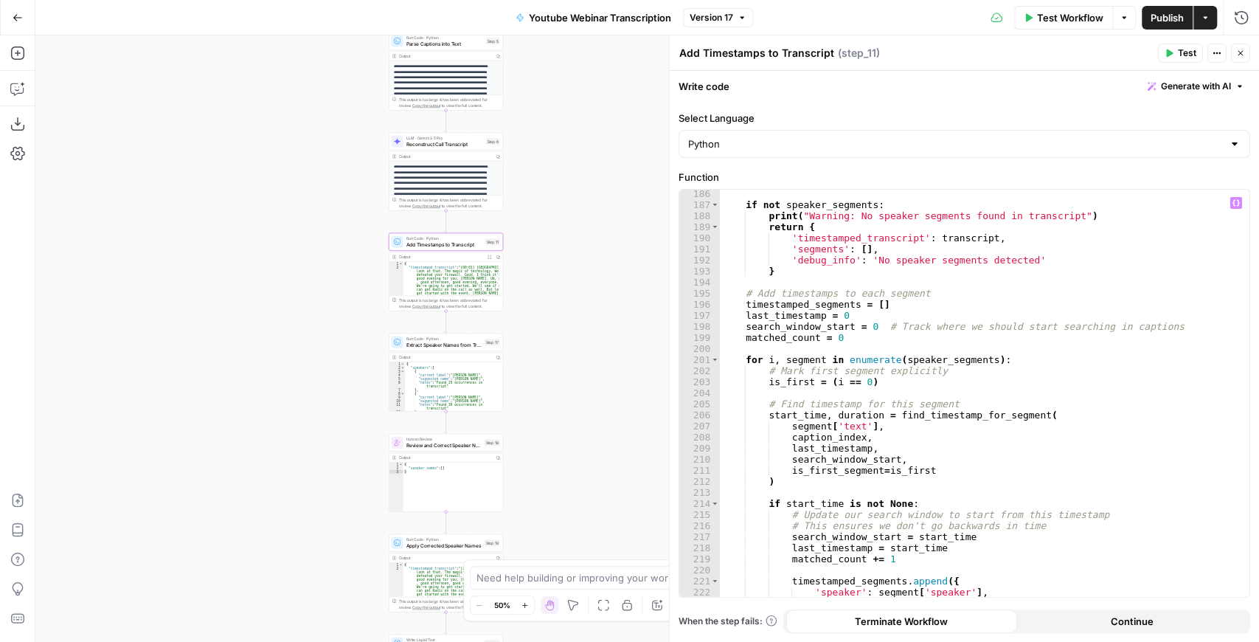
scroll to position [2092, 0]
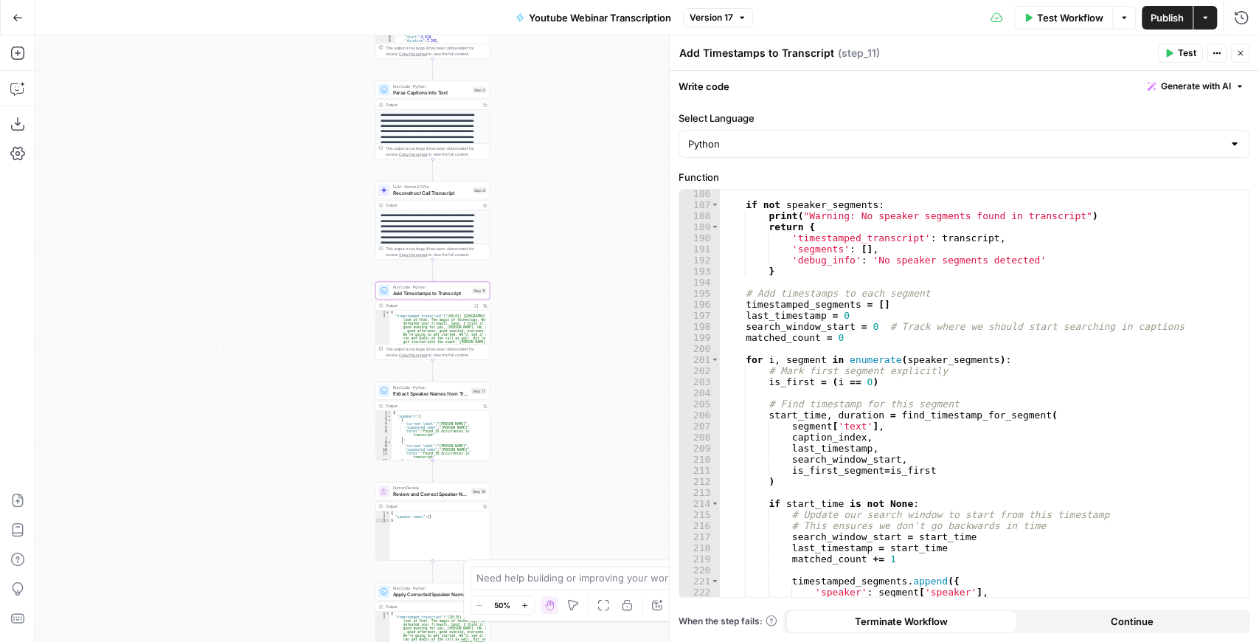
drag, startPoint x: 540, startPoint y: 184, endPoint x: 504, endPoint y: 304, distance: 125.5
click at [504, 302] on div "**********" at bounding box center [646, 338] width 1223 height 606
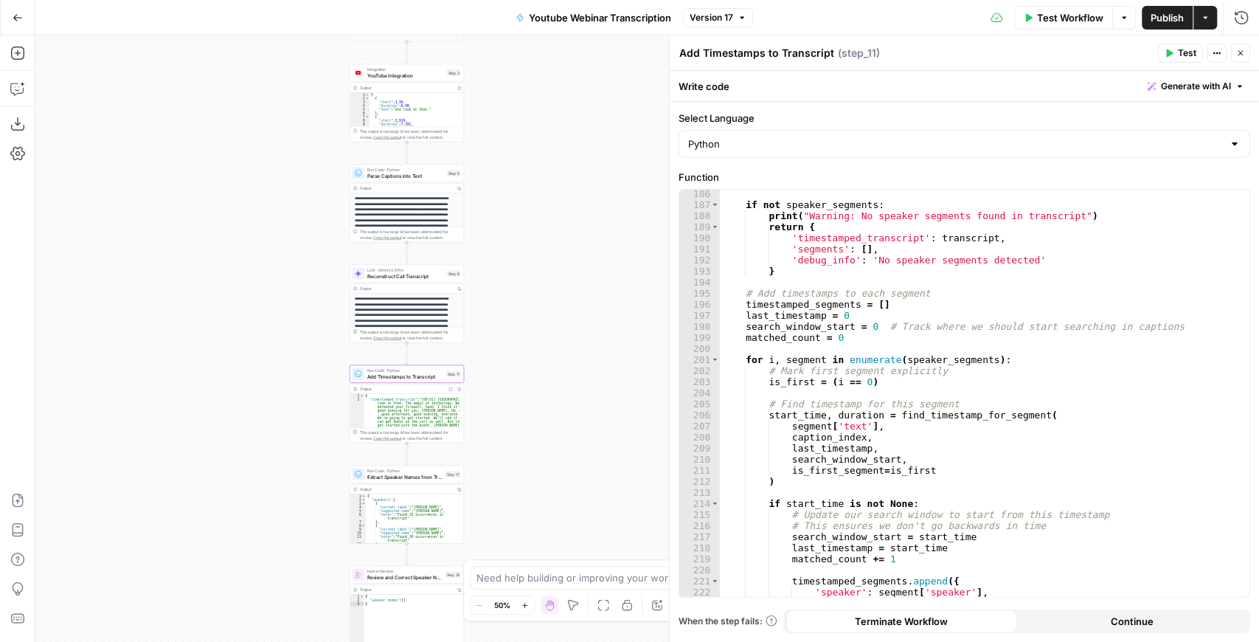
drag, startPoint x: 609, startPoint y: 165, endPoint x: 605, endPoint y: 173, distance: 8.2
click at [605, 173] on div "**********" at bounding box center [646, 338] width 1223 height 606
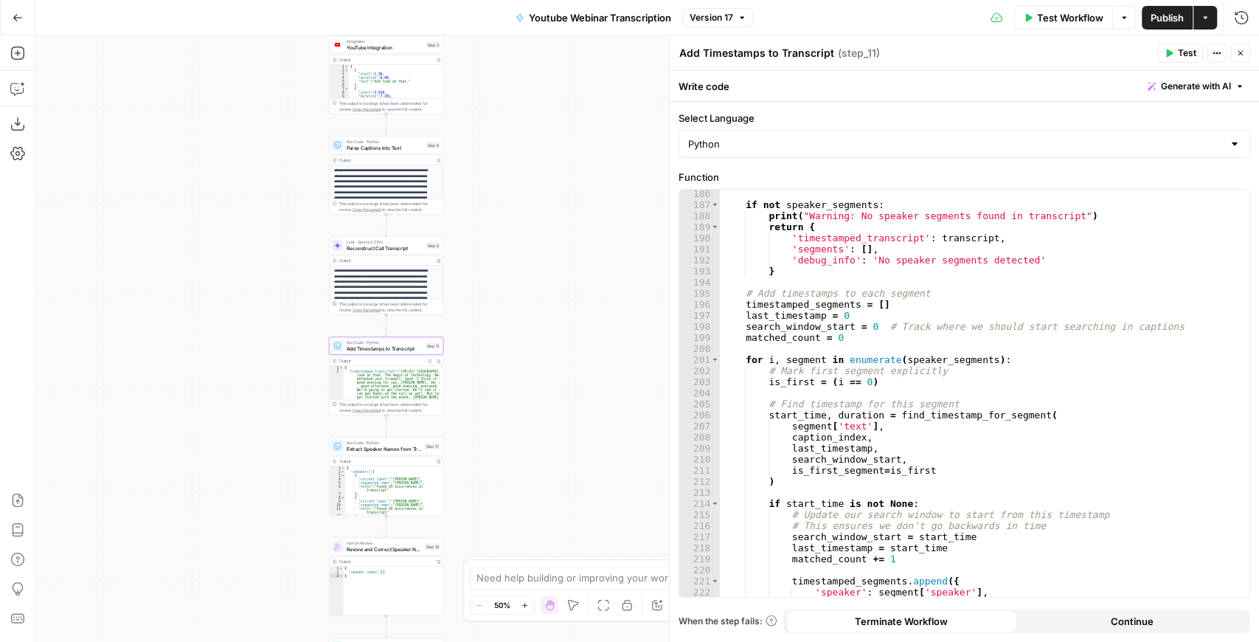
drag, startPoint x: 572, startPoint y: 251, endPoint x: 552, endPoint y: 223, distance: 34.8
click at [552, 223] on div "**********" at bounding box center [646, 338] width 1223 height 606
click at [400, 248] on span "Reconstruct Call Transcript" at bounding box center [385, 247] width 77 height 7
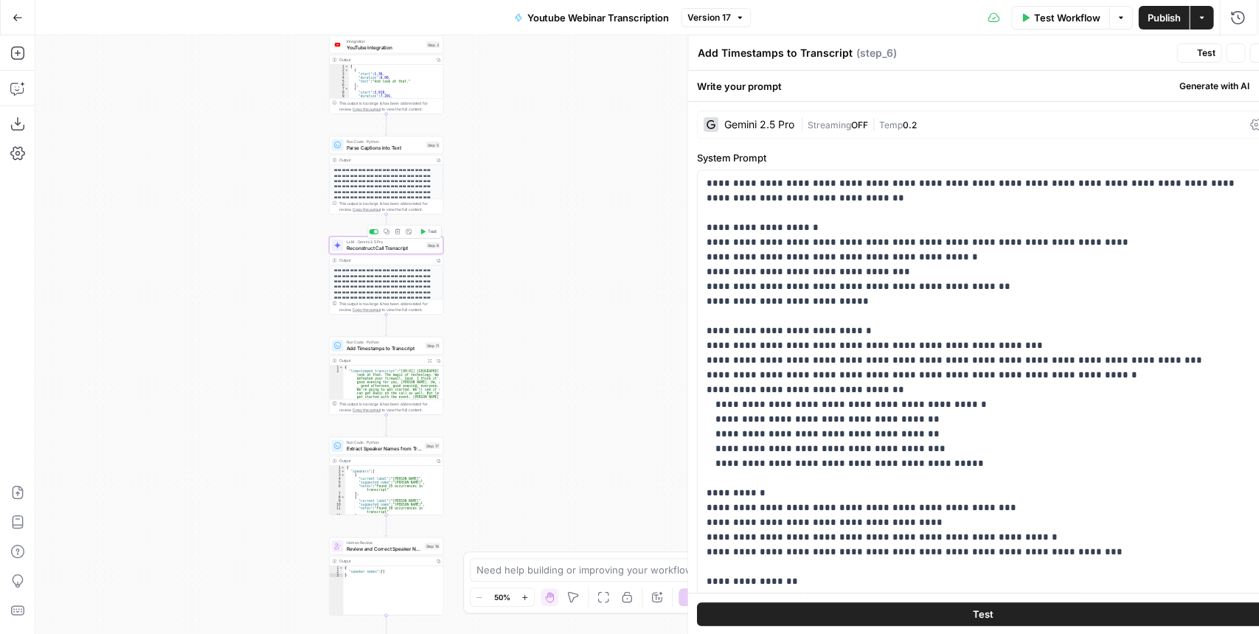
type textarea "Reconstruct Call Transcript"
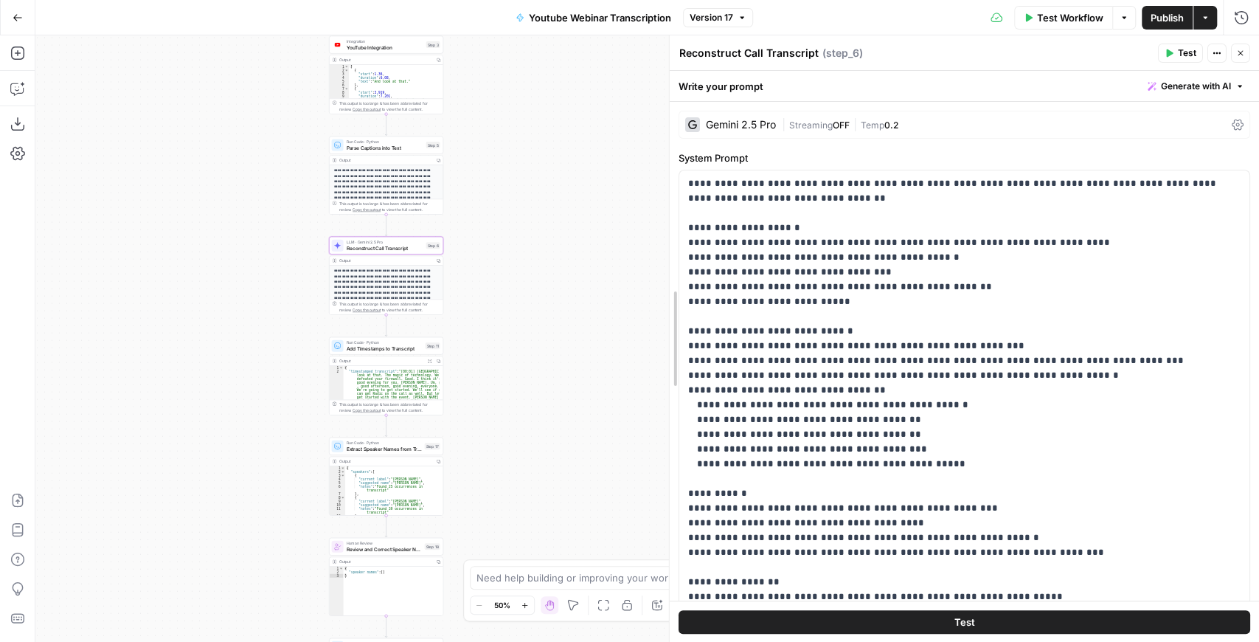
drag, startPoint x: 668, startPoint y: 242, endPoint x: 599, endPoint y: 243, distance: 69.3
click at [599, 243] on body "**********" at bounding box center [629, 321] width 1259 height 642
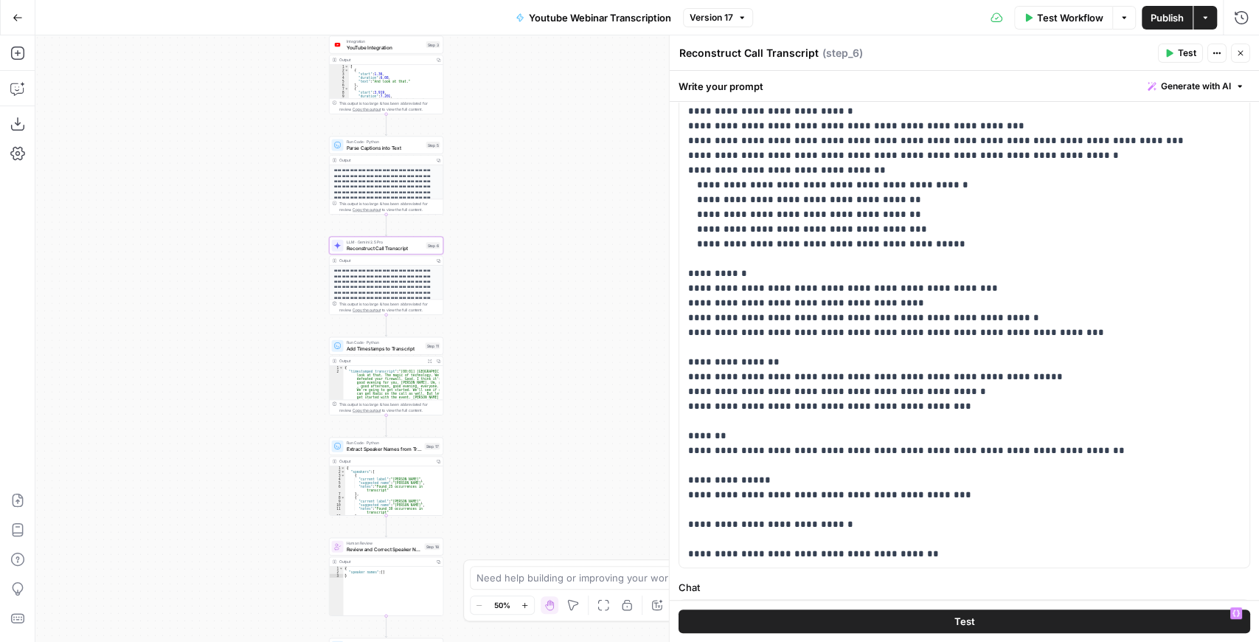
scroll to position [164, 0]
